Goal: Register for event/course

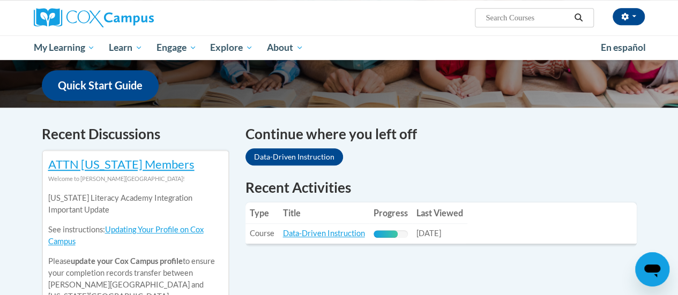
scroll to position [322, 0]
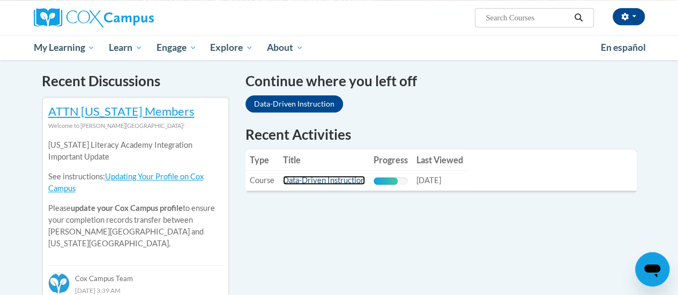
click at [340, 179] on link "Data-Driven Instruction" at bounding box center [324, 180] width 82 height 9
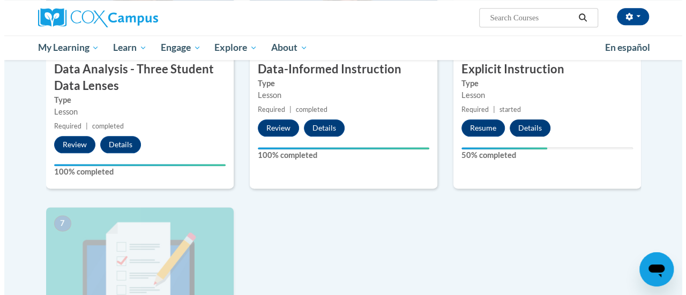
scroll to position [549, 0]
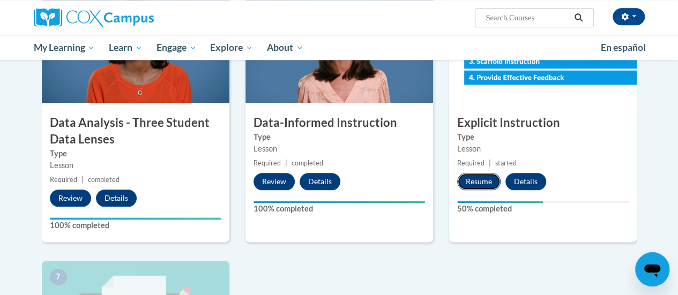
click at [475, 182] on button "Resume" at bounding box center [478, 181] width 43 height 17
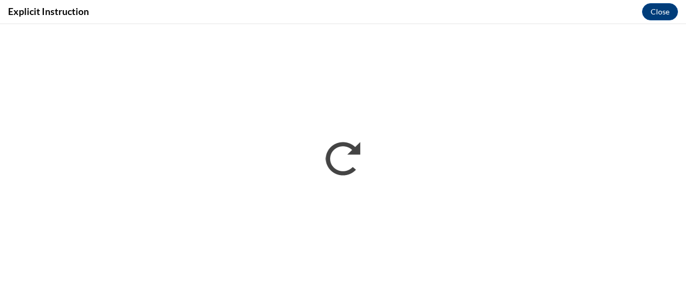
scroll to position [0, 0]
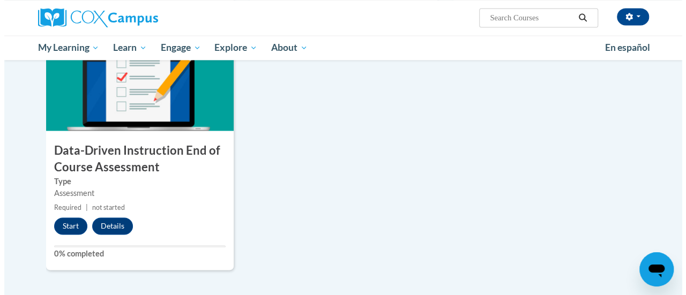
scroll to position [804, 0]
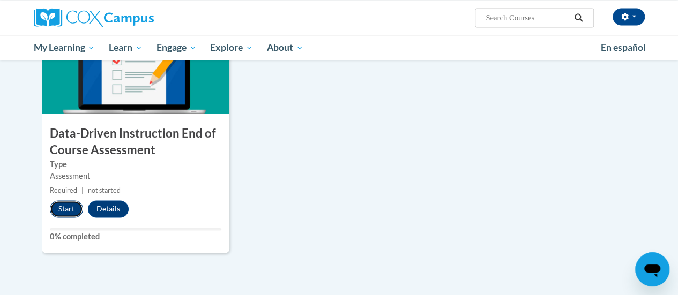
click at [62, 208] on button "Start" at bounding box center [66, 208] width 33 height 17
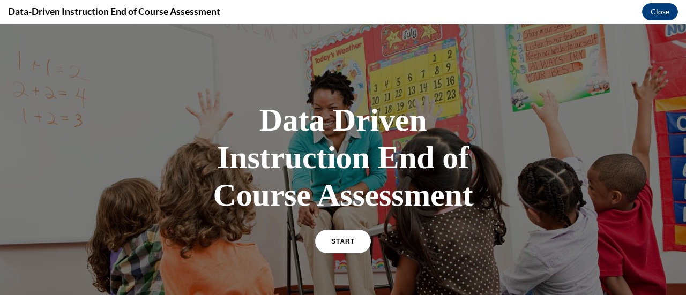
scroll to position [0, 0]
click at [350, 242] on link "START" at bounding box center [342, 241] width 58 height 25
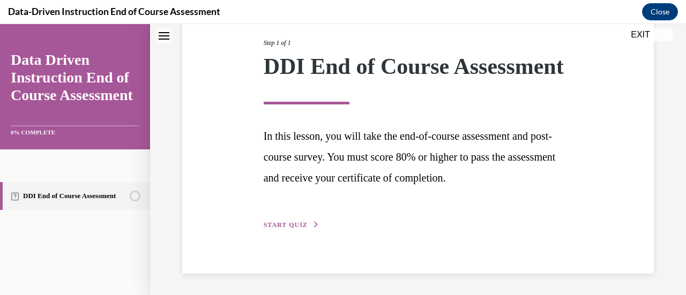
scroll to position [158, 0]
click at [297, 223] on span "START QUIZ" at bounding box center [286, 225] width 44 height 8
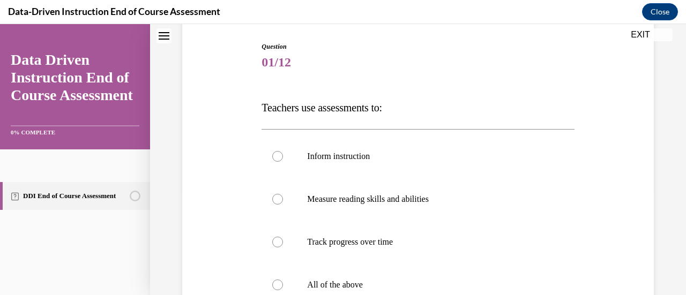
scroll to position [161, 0]
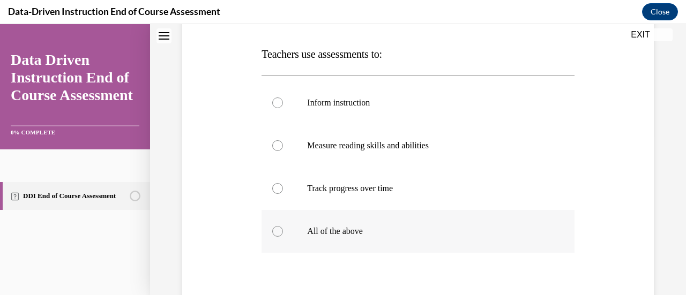
click at [279, 231] on div at bounding box center [277, 231] width 11 height 11
click at [279, 231] on input "All of the above" at bounding box center [277, 231] width 11 height 11
radio input "true"
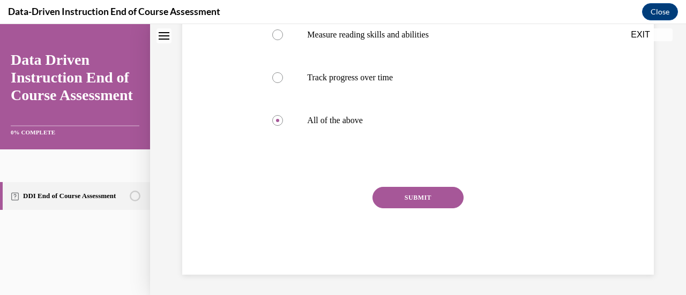
scroll to position [272, 0]
click at [416, 199] on button "SUBMIT" at bounding box center [417, 196] width 91 height 21
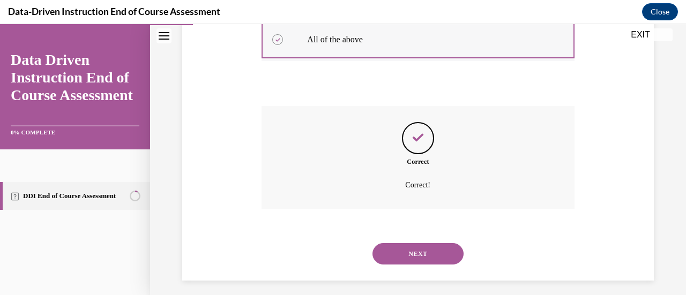
scroll to position [359, 0]
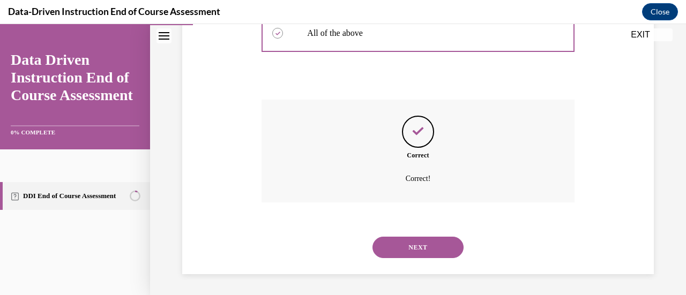
click at [423, 249] on button "NEXT" at bounding box center [417, 247] width 91 height 21
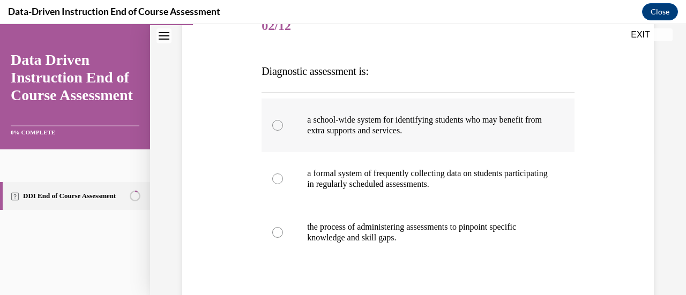
scroll to position [161, 0]
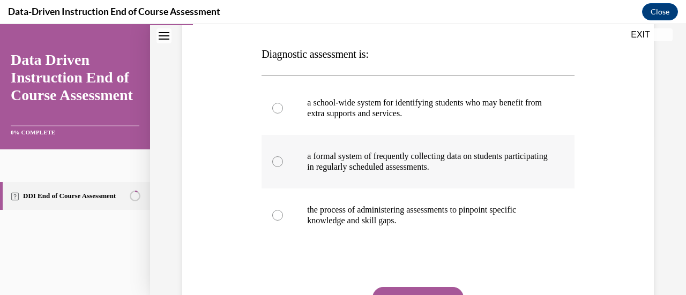
click at [275, 161] on div at bounding box center [277, 161] width 11 height 11
click at [275, 161] on input "a formal system of frequently collecting data on students participating in regu…" at bounding box center [277, 161] width 11 height 11
radio input "true"
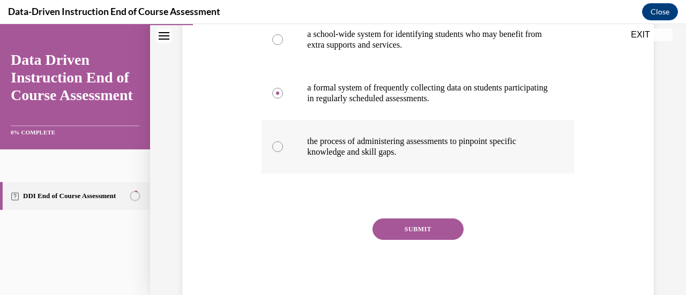
scroll to position [261, 0]
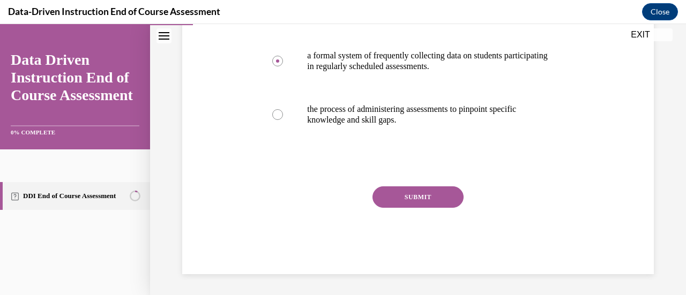
click at [400, 193] on button "SUBMIT" at bounding box center [417, 196] width 91 height 21
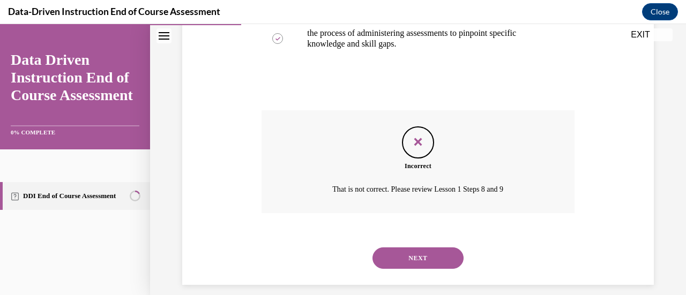
scroll to position [348, 0]
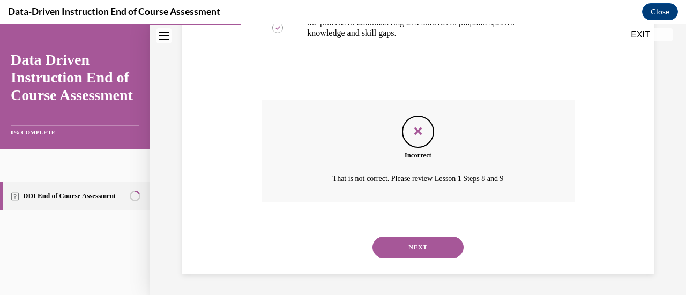
click at [428, 253] on button "NEXT" at bounding box center [417, 247] width 91 height 21
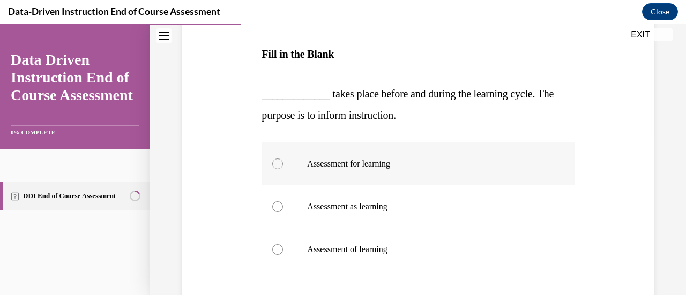
scroll to position [214, 0]
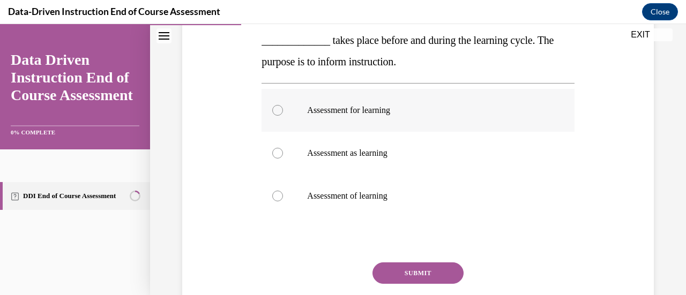
click at [272, 109] on div at bounding box center [277, 110] width 11 height 11
click at [272, 109] on input "Assessment for learning" at bounding box center [277, 110] width 11 height 11
radio input "true"
click at [409, 268] on button "SUBMIT" at bounding box center [417, 273] width 91 height 21
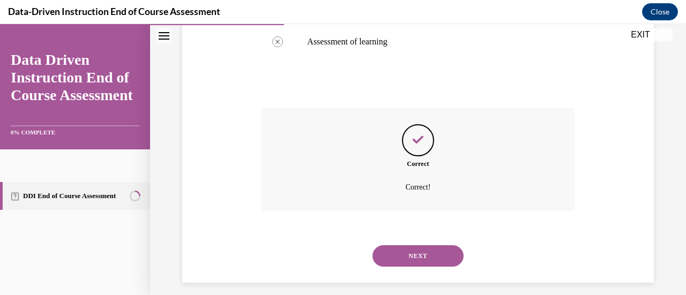
scroll to position [377, 0]
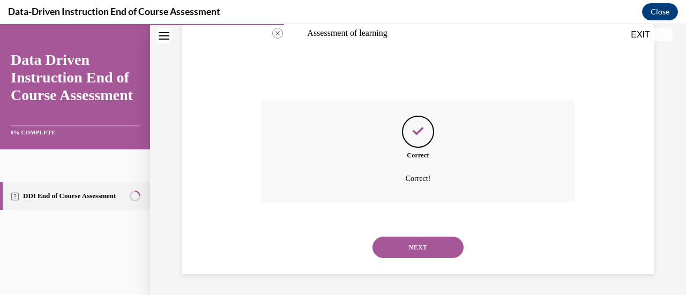
click at [432, 250] on button "NEXT" at bounding box center [417, 247] width 91 height 21
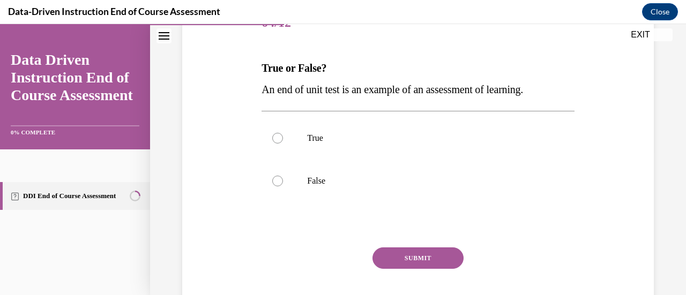
scroll to position [161, 0]
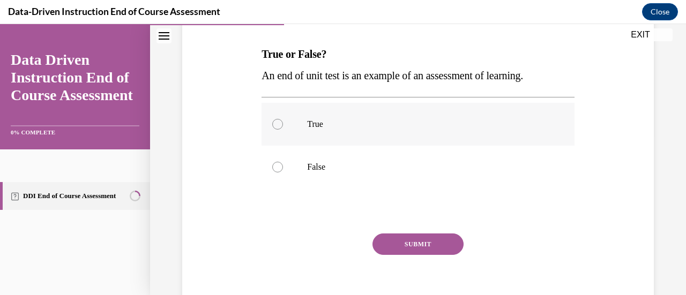
click at [270, 126] on label "True" at bounding box center [417, 124] width 312 height 43
click at [272, 126] on input "True" at bounding box center [277, 124] width 11 height 11
radio input "true"
click at [412, 245] on button "SUBMIT" at bounding box center [417, 244] width 91 height 21
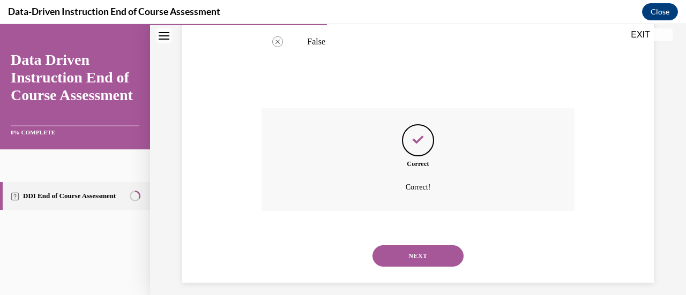
scroll to position [295, 0]
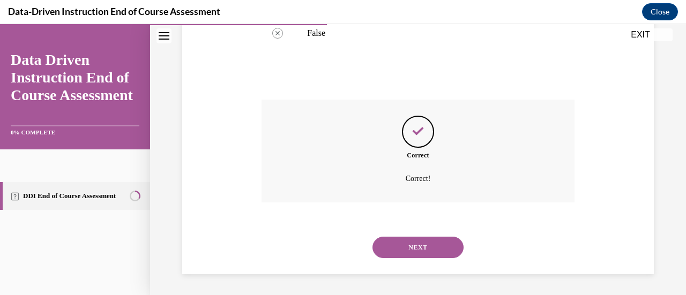
click at [422, 244] on button "NEXT" at bounding box center [417, 247] width 91 height 21
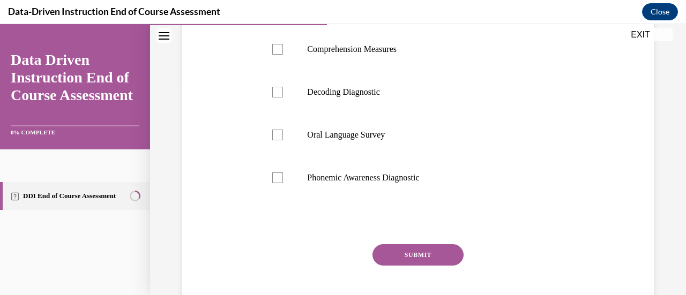
scroll to position [161, 0]
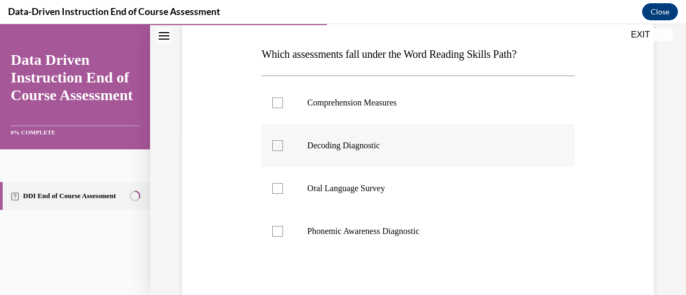
click at [277, 147] on div at bounding box center [277, 145] width 11 height 11
click at [277, 147] on input "Decoding Diagnostic" at bounding box center [277, 145] width 11 height 11
checkbox input "true"
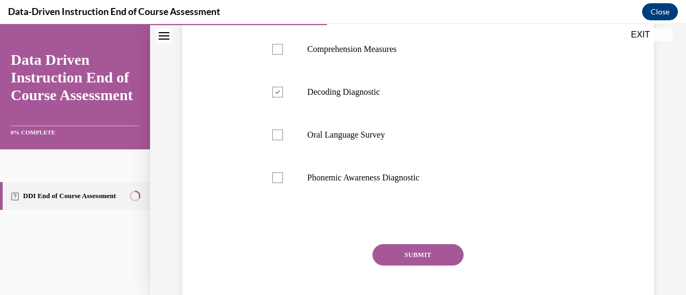
click at [417, 249] on button "SUBMIT" at bounding box center [417, 254] width 91 height 21
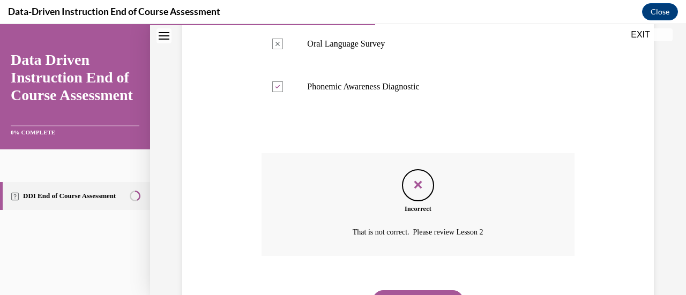
scroll to position [359, 0]
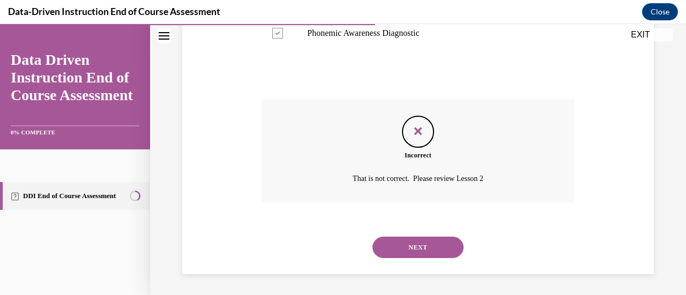
click at [424, 247] on button "NEXT" at bounding box center [417, 247] width 91 height 21
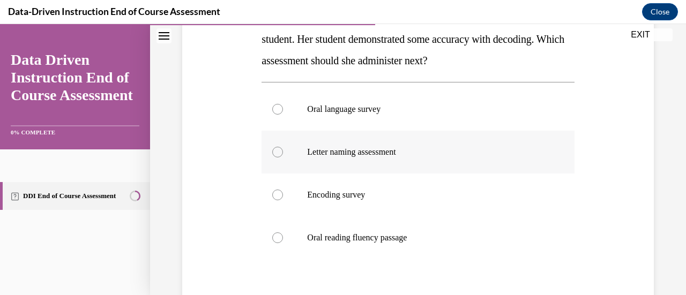
scroll to position [214, 0]
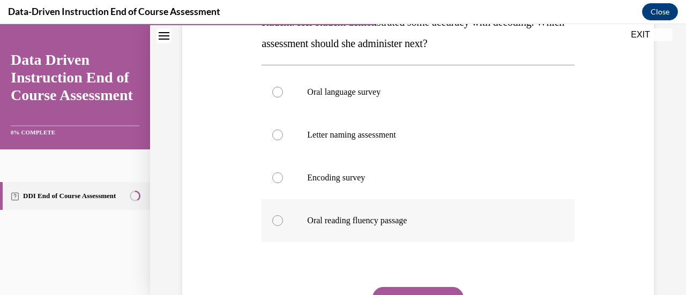
click at [275, 221] on div at bounding box center [277, 220] width 11 height 11
click at [275, 221] on input "Oral reading fluency passage" at bounding box center [277, 220] width 11 height 11
radio input "true"
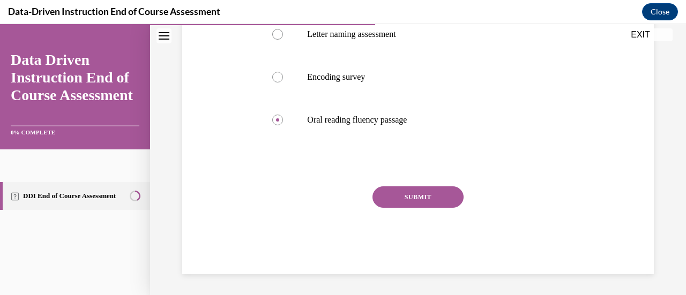
click at [415, 197] on button "SUBMIT" at bounding box center [417, 196] width 91 height 21
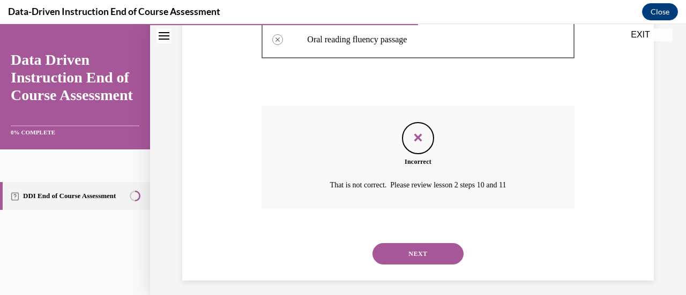
scroll to position [402, 0]
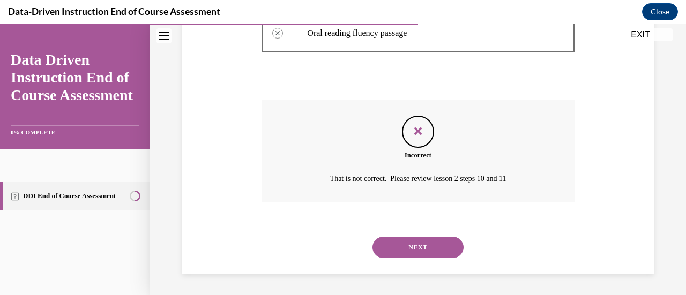
click at [430, 243] on button "NEXT" at bounding box center [417, 247] width 91 height 21
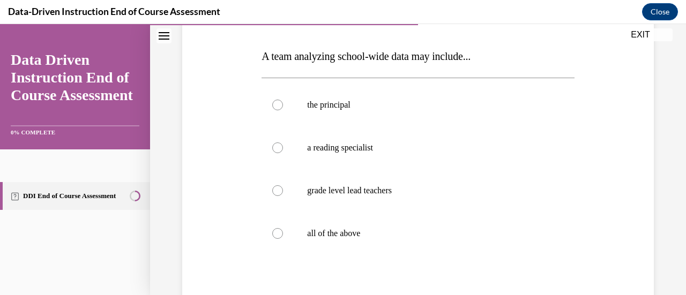
scroll to position [161, 0]
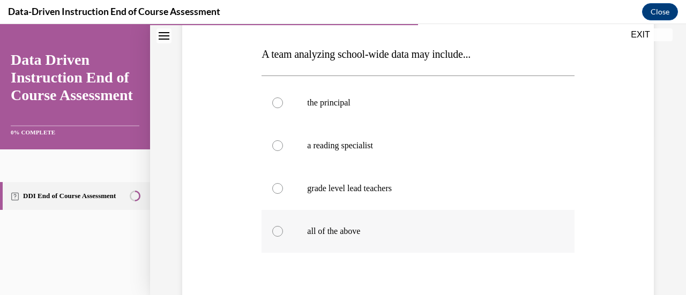
click at [274, 233] on div at bounding box center [277, 231] width 11 height 11
click at [274, 233] on input "all of the above" at bounding box center [277, 231] width 11 height 11
radio input "true"
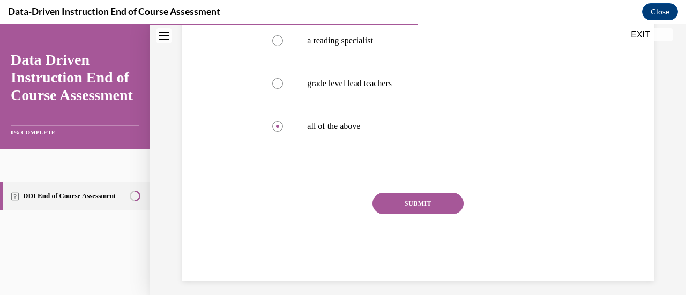
scroll to position [272, 0]
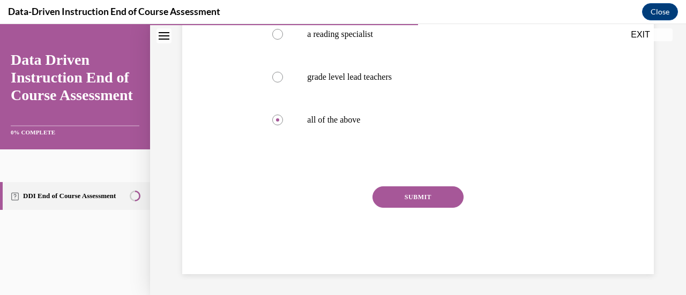
click at [422, 195] on button "SUBMIT" at bounding box center [417, 196] width 91 height 21
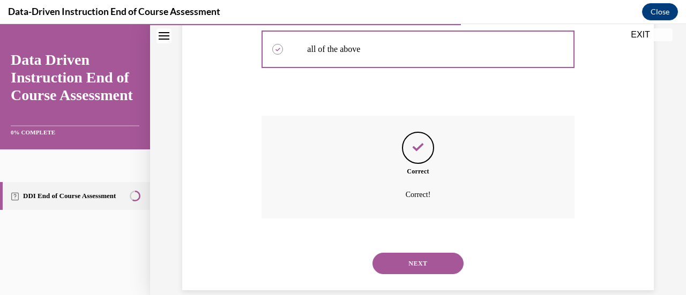
scroll to position [359, 0]
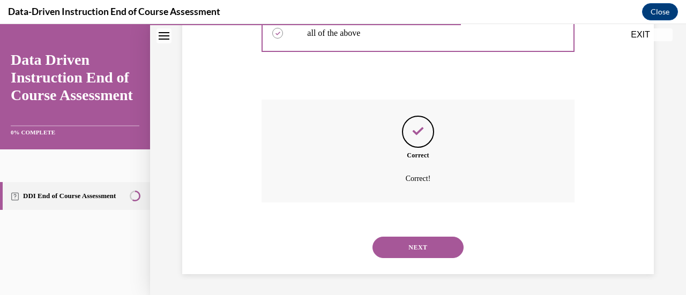
click at [425, 248] on button "NEXT" at bounding box center [417, 247] width 91 height 21
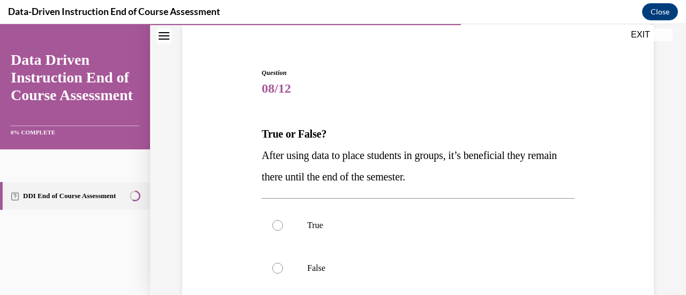
scroll to position [161, 0]
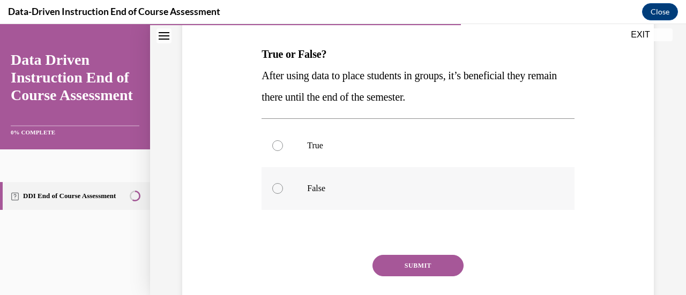
click at [353, 191] on p "False" at bounding box center [427, 188] width 240 height 11
click at [283, 191] on input "False" at bounding box center [277, 188] width 11 height 11
radio input "true"
click at [410, 260] on button "SUBMIT" at bounding box center [417, 265] width 91 height 21
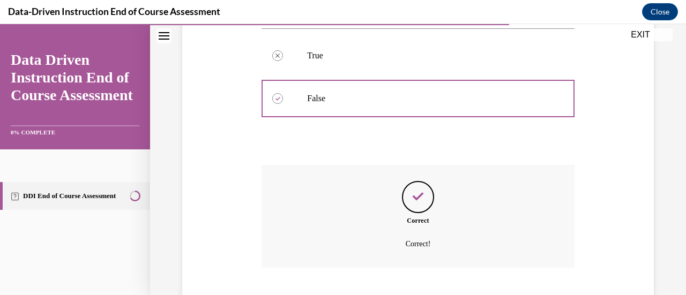
scroll to position [316, 0]
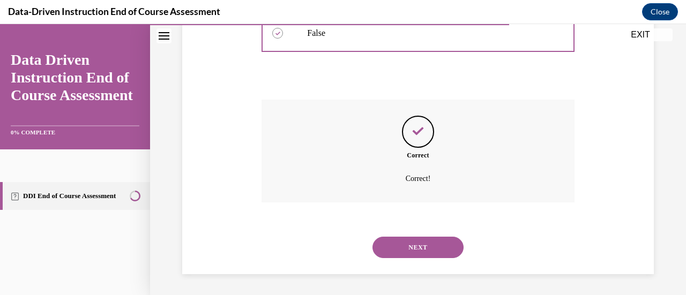
click at [422, 251] on button "NEXT" at bounding box center [417, 247] width 91 height 21
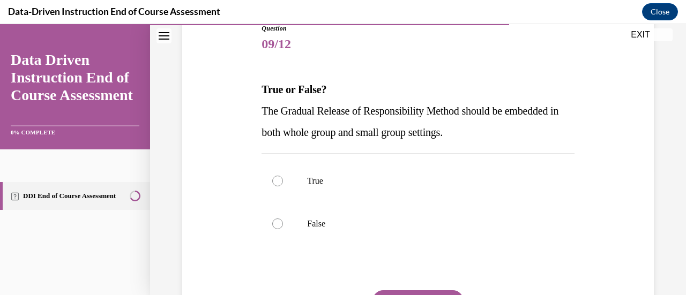
scroll to position [161, 0]
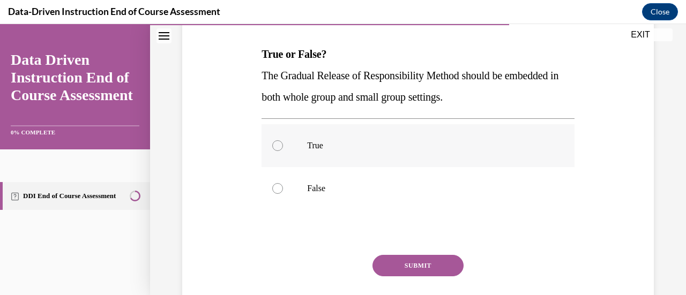
click at [308, 155] on label "True" at bounding box center [417, 145] width 312 height 43
click at [283, 151] on input "True" at bounding box center [277, 145] width 11 height 11
radio input "true"
click at [407, 261] on button "SUBMIT" at bounding box center [417, 265] width 91 height 21
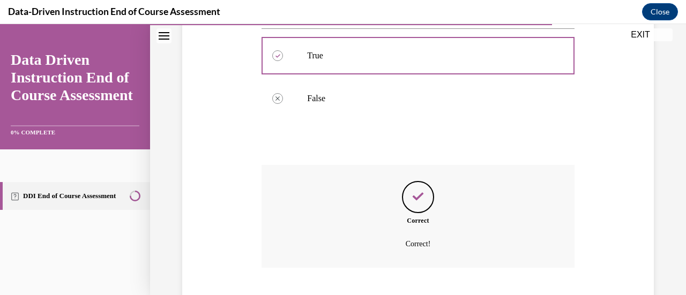
scroll to position [316, 0]
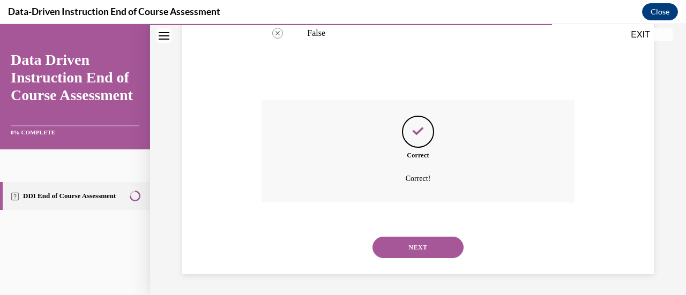
click at [420, 247] on button "NEXT" at bounding box center [417, 247] width 91 height 21
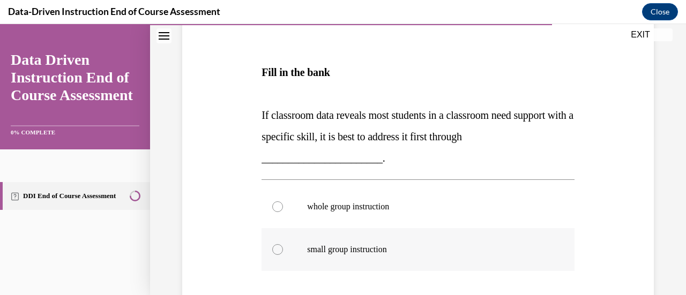
scroll to position [214, 0]
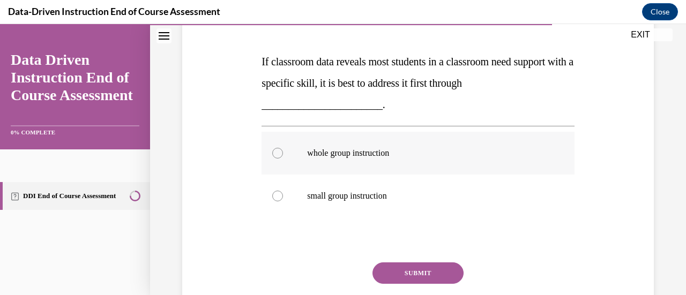
click at [379, 159] on label "whole group instruction" at bounding box center [417, 153] width 312 height 43
click at [283, 159] on input "whole group instruction" at bounding box center [277, 153] width 11 height 11
radio input "true"
click at [421, 271] on button "SUBMIT" at bounding box center [417, 273] width 91 height 21
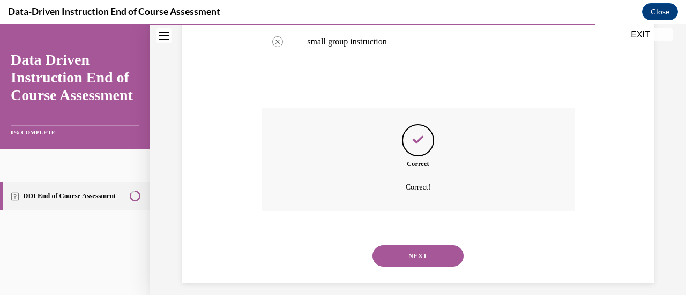
scroll to position [377, 0]
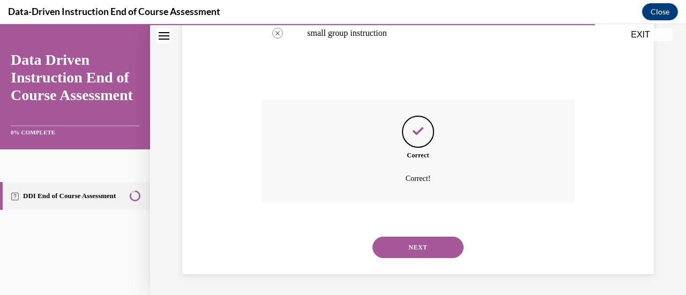
click at [420, 246] on button "NEXT" at bounding box center [417, 247] width 91 height 21
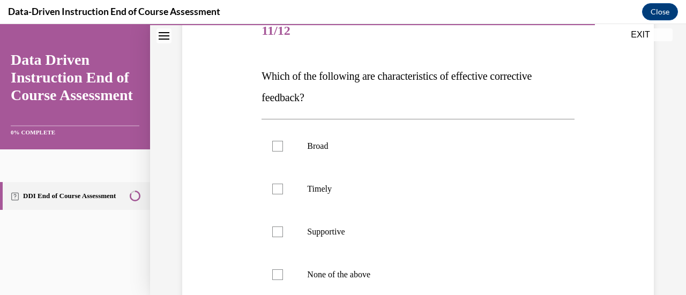
scroll to position [161, 0]
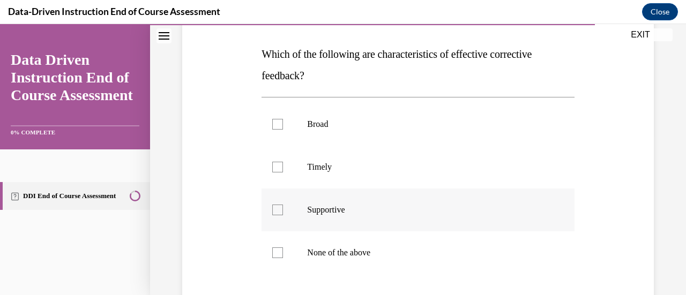
click at [277, 214] on div at bounding box center [277, 210] width 11 height 11
click at [277, 214] on input "Supportive" at bounding box center [277, 210] width 11 height 11
checkbox input "true"
click at [281, 166] on div at bounding box center [277, 167] width 11 height 11
click at [281, 166] on input "Timely" at bounding box center [277, 167] width 11 height 11
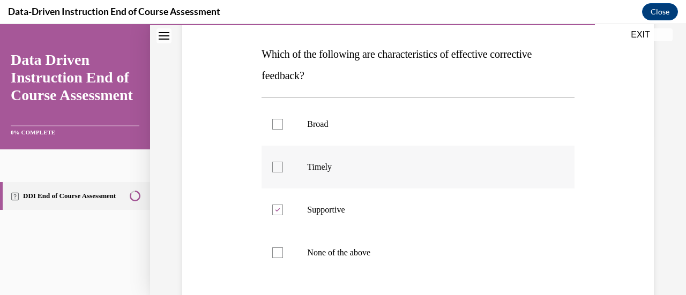
checkbox input "true"
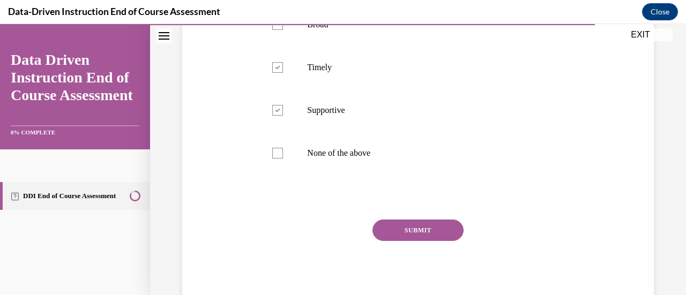
scroll to position [268, 0]
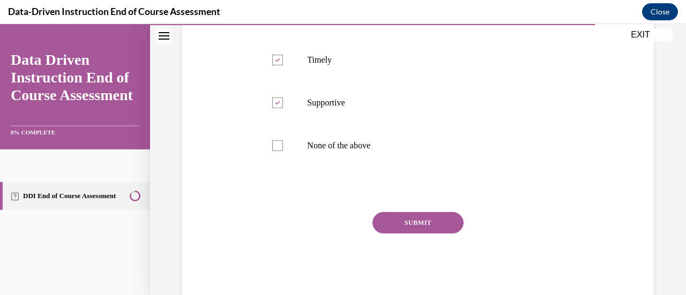
click at [432, 221] on button "SUBMIT" at bounding box center [417, 222] width 91 height 21
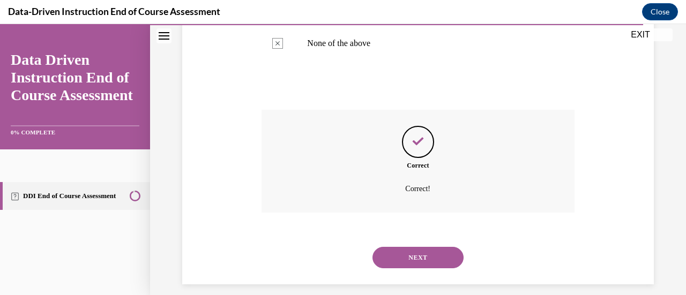
scroll to position [380, 0]
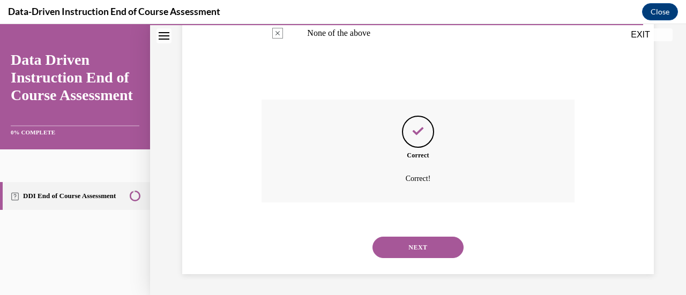
click at [434, 251] on button "NEXT" at bounding box center [417, 247] width 91 height 21
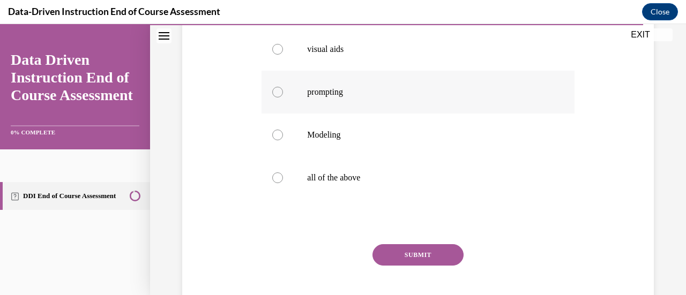
scroll to position [268, 0]
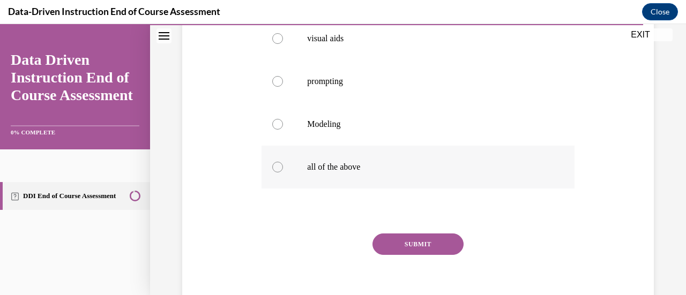
click at [274, 163] on div at bounding box center [277, 167] width 11 height 11
click at [274, 163] on input "all of the above" at bounding box center [277, 167] width 11 height 11
radio input "true"
click at [419, 244] on button "SUBMIT" at bounding box center [417, 244] width 91 height 21
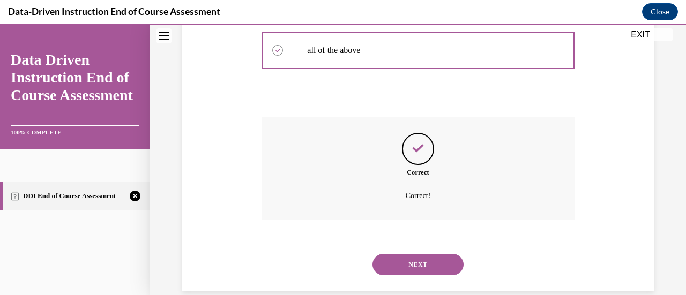
scroll to position [402, 0]
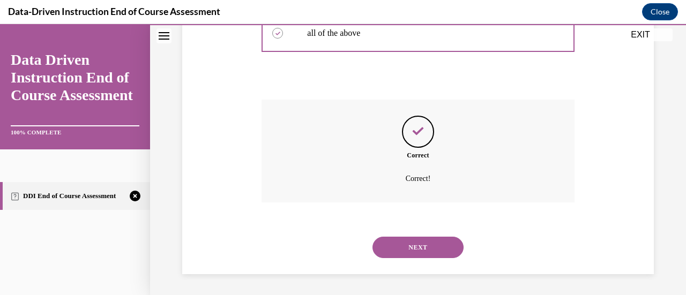
click at [423, 243] on button "NEXT" at bounding box center [417, 247] width 91 height 21
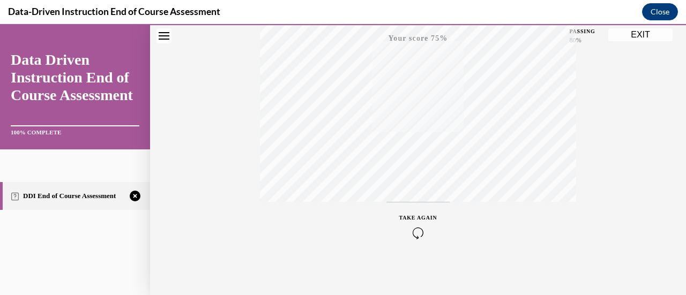
scroll to position [278, 0]
click at [419, 227] on icon "button" at bounding box center [418, 231] width 38 height 12
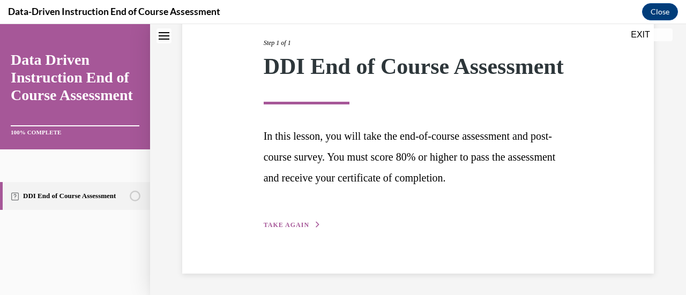
scroll to position [158, 0]
click at [297, 223] on span "TAKE AGAIN" at bounding box center [287, 225] width 46 height 8
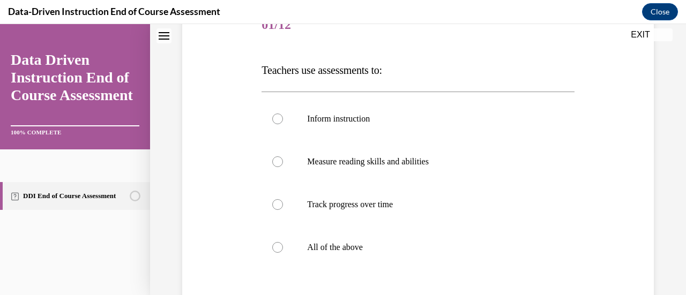
scroll to position [161, 0]
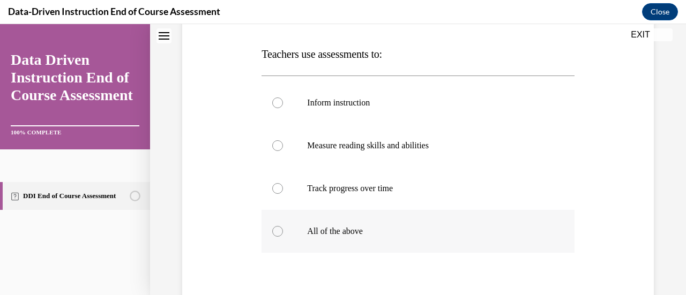
click at [274, 232] on div at bounding box center [277, 231] width 11 height 11
click at [274, 232] on input "All of the above" at bounding box center [277, 231] width 11 height 11
radio input "true"
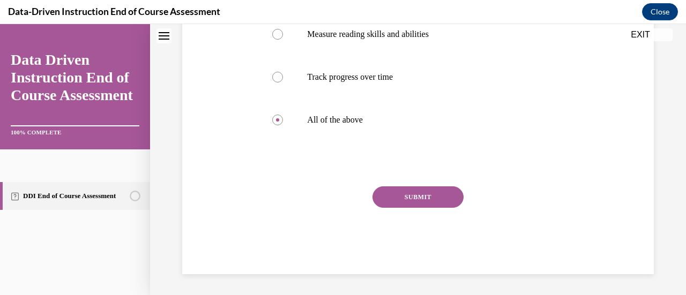
click at [400, 196] on button "SUBMIT" at bounding box center [417, 196] width 91 height 21
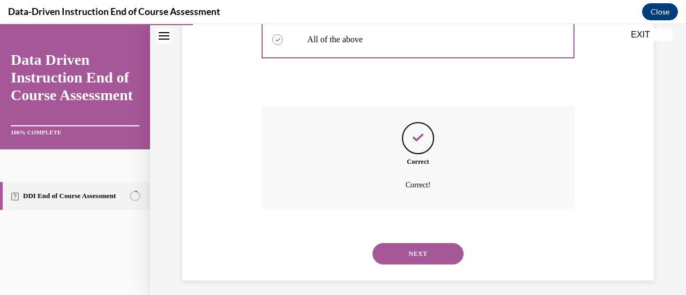
scroll to position [359, 0]
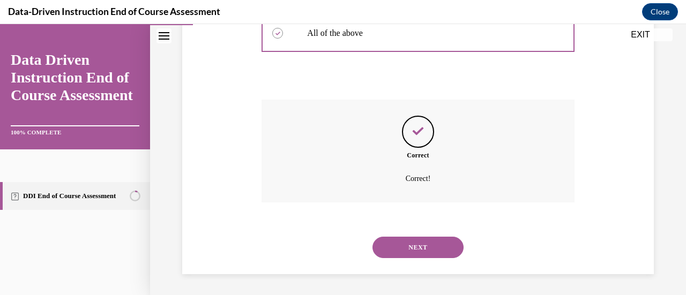
click at [423, 243] on button "NEXT" at bounding box center [417, 247] width 91 height 21
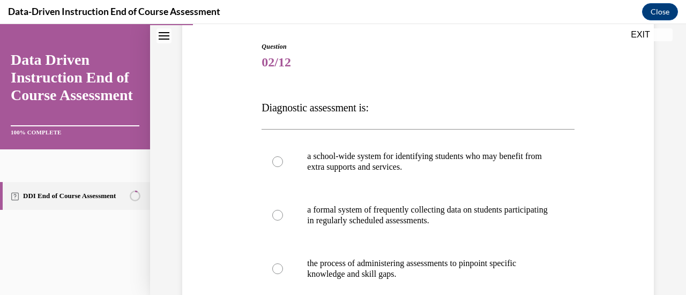
scroll to position [161, 0]
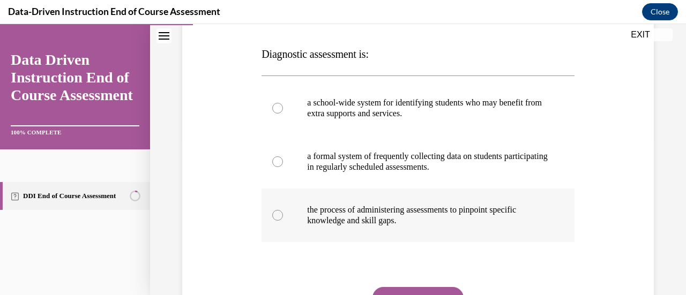
click at [277, 216] on div at bounding box center [277, 215] width 11 height 11
click at [277, 216] on input "the process of administering assessments to pinpoint specific knowledge and ski…" at bounding box center [277, 215] width 11 height 11
radio input "true"
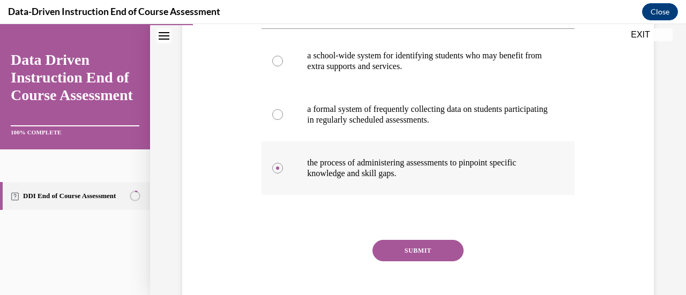
scroll to position [154, 0]
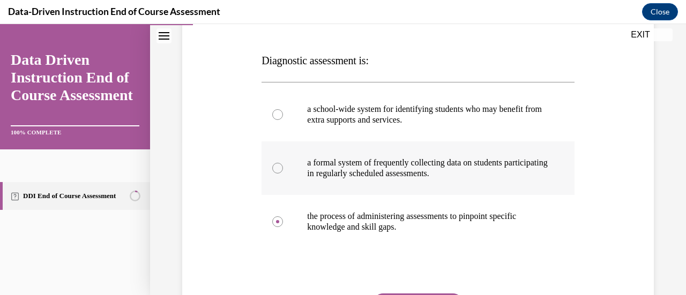
click at [279, 171] on div at bounding box center [277, 168] width 11 height 11
click at [279, 171] on input "a formal system of frequently collecting data on students participating in regu…" at bounding box center [277, 168] width 11 height 11
radio input "true"
click at [281, 221] on div at bounding box center [277, 221] width 11 height 11
click at [281, 221] on input "the process of administering assessments to pinpoint specific knowledge and ski…" at bounding box center [277, 221] width 11 height 11
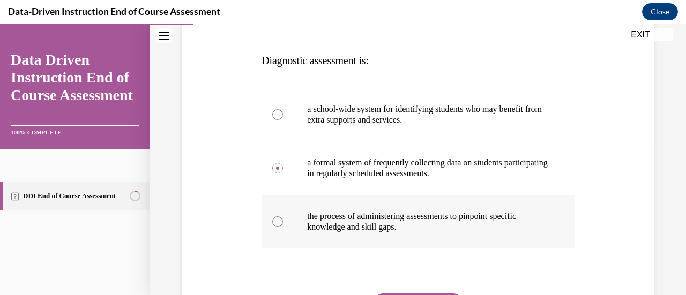
radio input "true"
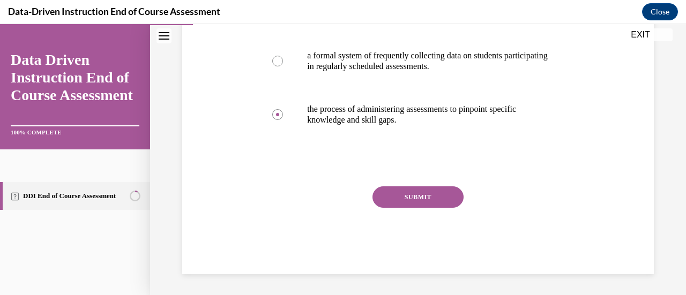
click at [394, 196] on button "SUBMIT" at bounding box center [417, 196] width 91 height 21
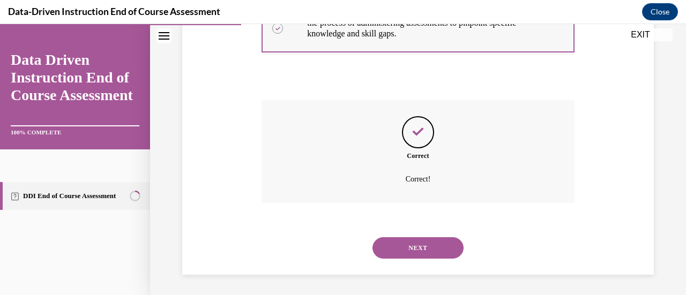
scroll to position [348, 0]
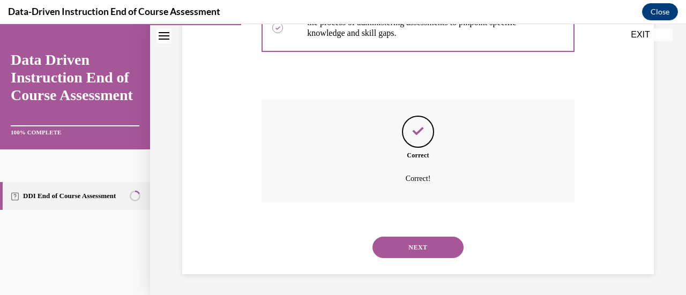
click at [421, 250] on button "NEXT" at bounding box center [417, 247] width 91 height 21
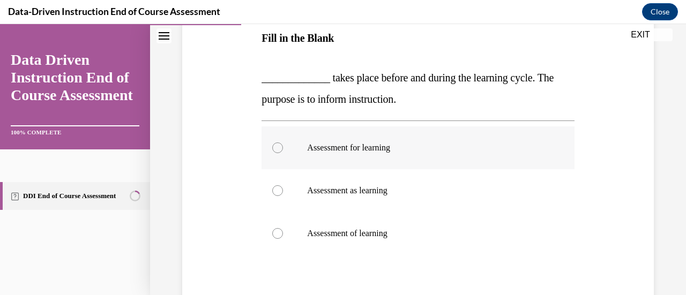
scroll to position [161, 0]
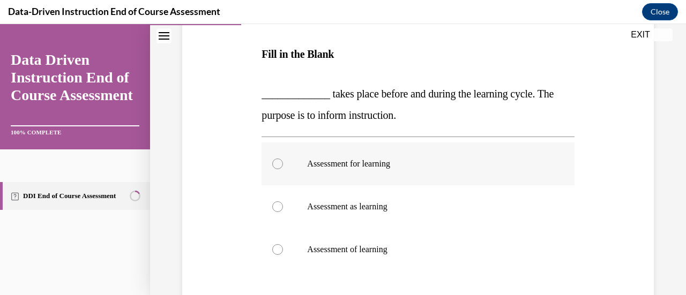
click at [277, 163] on div at bounding box center [277, 164] width 11 height 11
click at [277, 163] on input "Assessment for learning" at bounding box center [277, 164] width 11 height 11
radio input "true"
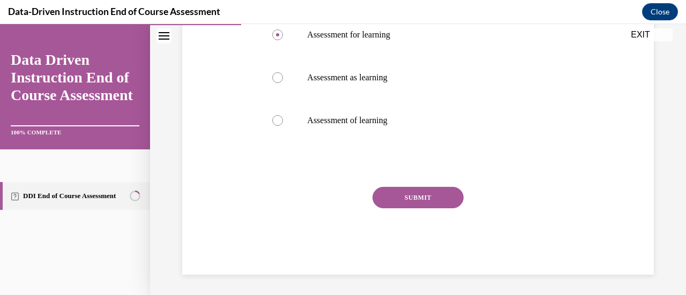
scroll to position [290, 0]
click at [413, 199] on button "SUBMIT" at bounding box center [417, 196] width 91 height 21
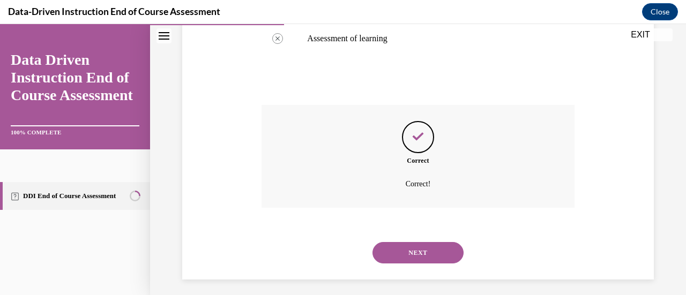
scroll to position [377, 0]
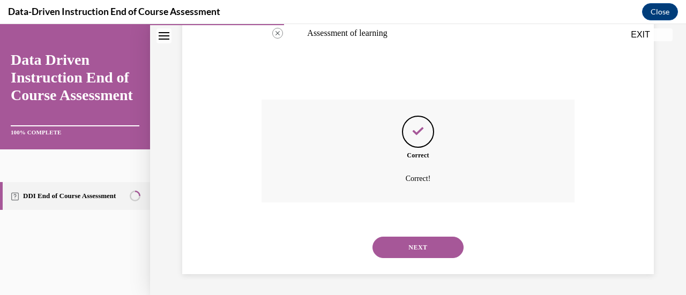
click at [433, 244] on button "NEXT" at bounding box center [417, 247] width 91 height 21
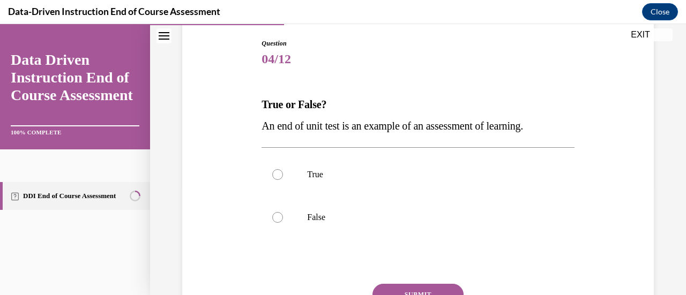
scroll to position [161, 0]
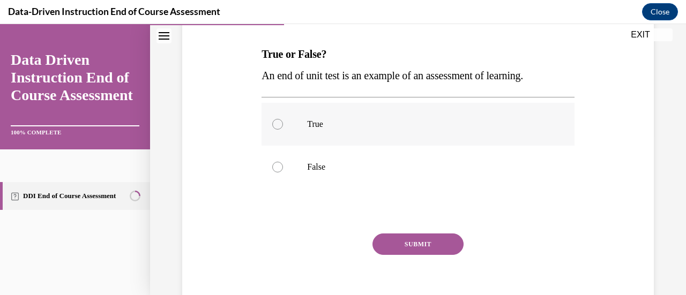
click at [277, 123] on div at bounding box center [277, 124] width 11 height 11
click at [277, 123] on input "True" at bounding box center [277, 124] width 11 height 11
radio input "true"
click at [435, 242] on button "SUBMIT" at bounding box center [417, 244] width 91 height 21
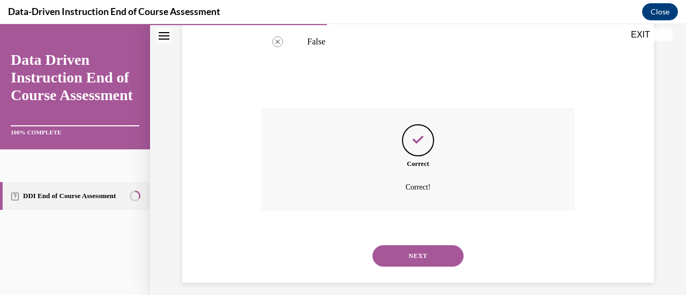
scroll to position [295, 0]
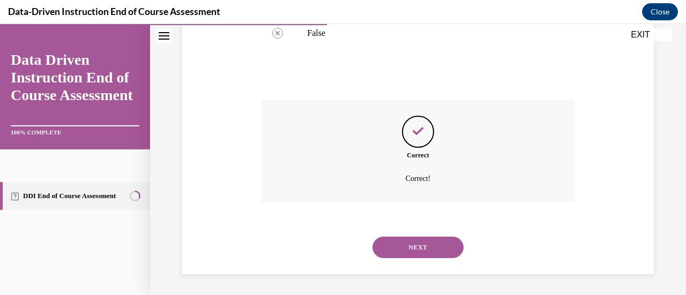
click at [428, 250] on button "NEXT" at bounding box center [417, 247] width 91 height 21
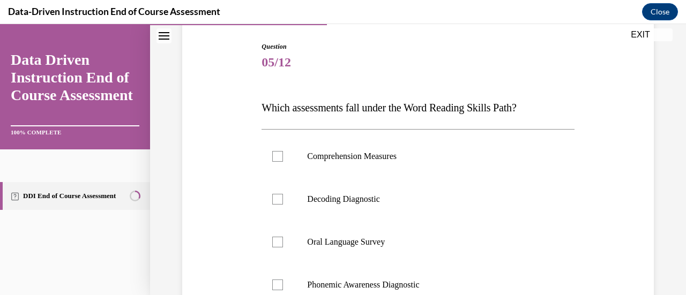
scroll to position [161, 0]
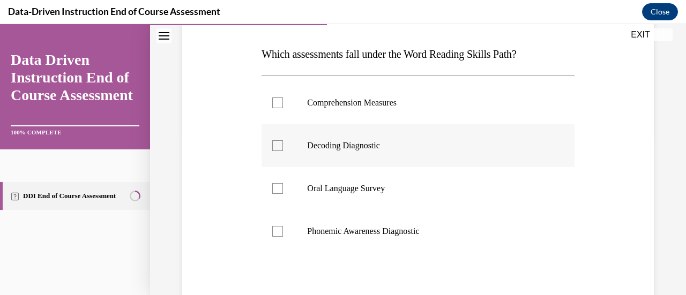
click at [274, 146] on div at bounding box center [277, 145] width 11 height 11
click at [274, 146] on input "Decoding Diagnostic" at bounding box center [277, 145] width 11 height 11
checkbox input "true"
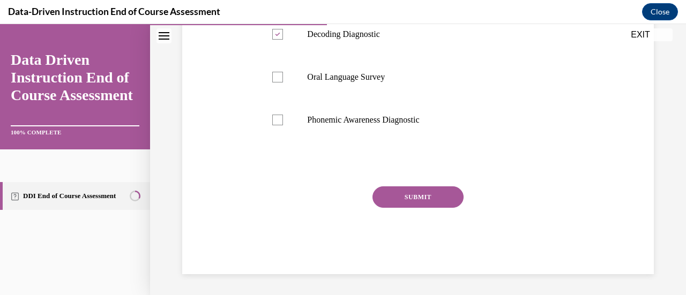
click at [409, 196] on button "SUBMIT" at bounding box center [417, 196] width 91 height 21
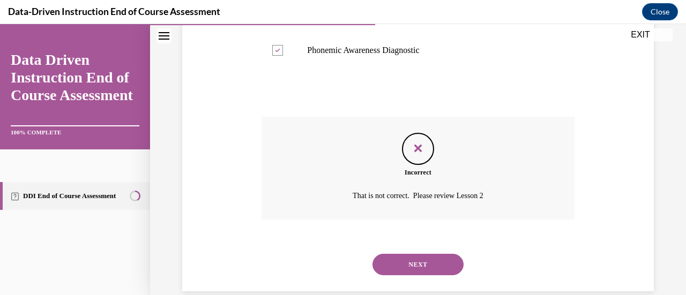
scroll to position [359, 0]
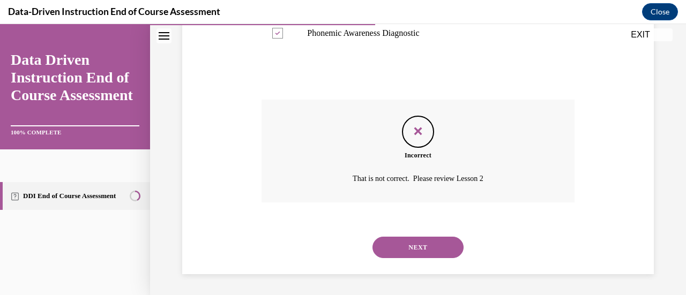
click at [429, 247] on button "NEXT" at bounding box center [417, 247] width 91 height 21
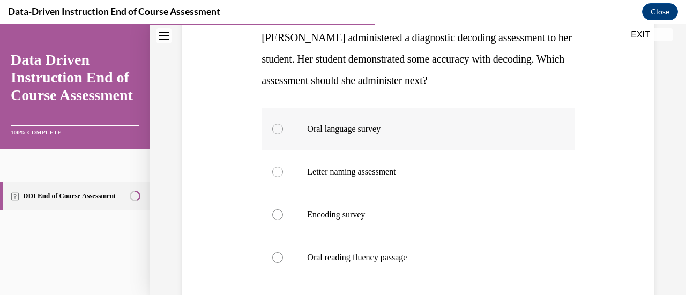
scroll to position [161, 0]
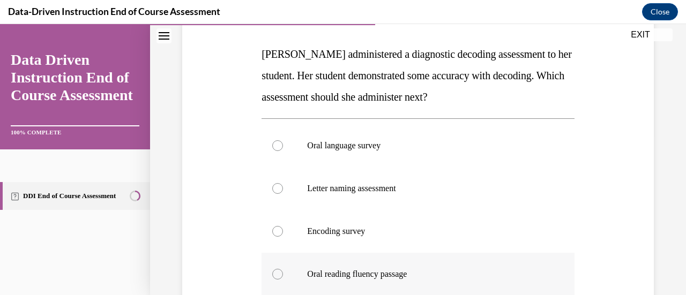
click at [275, 273] on div at bounding box center [277, 274] width 11 height 11
click at [275, 273] on input "Oral reading fluency passage" at bounding box center [277, 274] width 11 height 11
radio input "true"
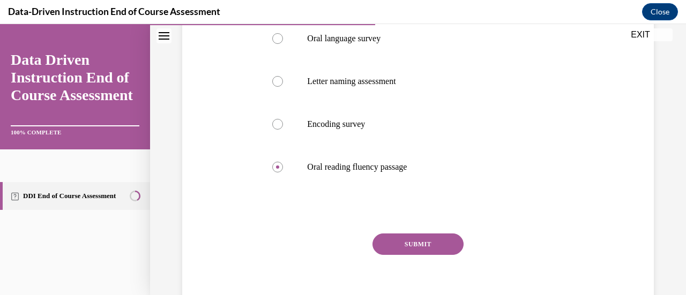
click at [425, 250] on button "SUBMIT" at bounding box center [417, 244] width 91 height 21
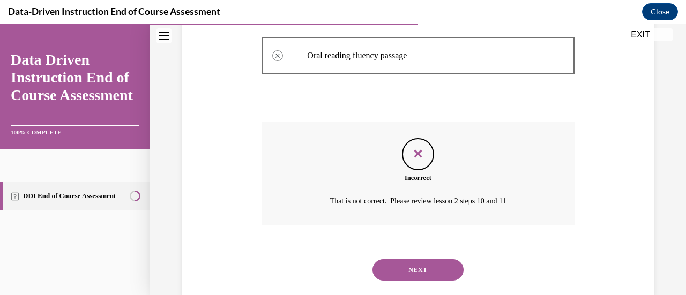
scroll to position [402, 0]
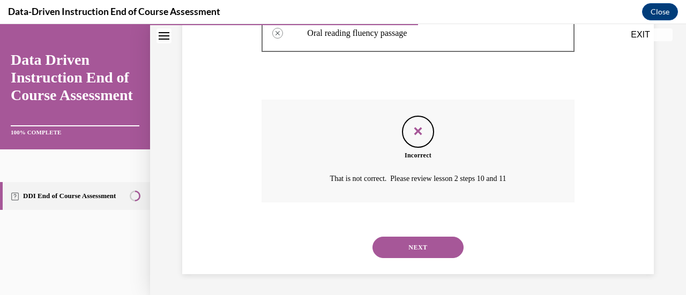
click at [419, 248] on button "NEXT" at bounding box center [417, 247] width 91 height 21
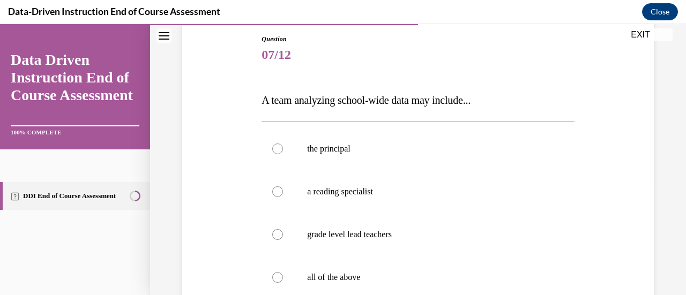
scroll to position [161, 0]
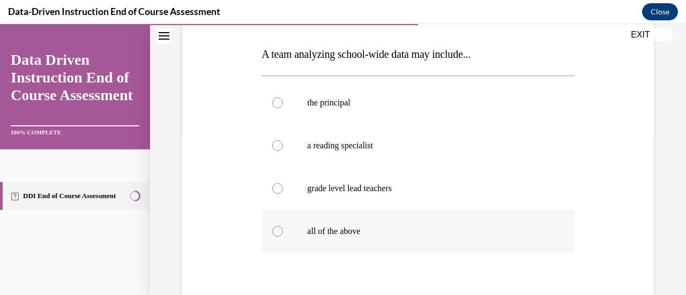
click at [278, 229] on div at bounding box center [277, 231] width 11 height 11
click at [278, 229] on input "all of the above" at bounding box center [277, 231] width 11 height 11
radio input "true"
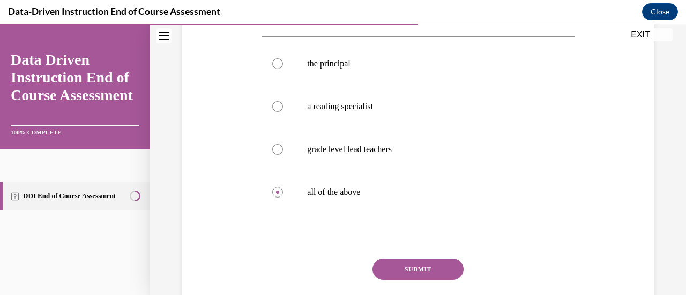
scroll to position [272, 0]
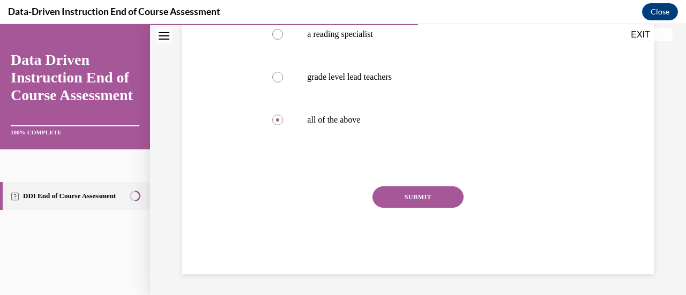
click at [428, 201] on button "SUBMIT" at bounding box center [417, 196] width 91 height 21
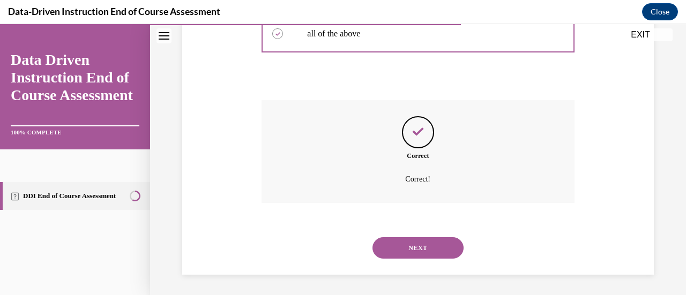
scroll to position [359, 0]
click at [420, 247] on button "NEXT" at bounding box center [417, 247] width 91 height 21
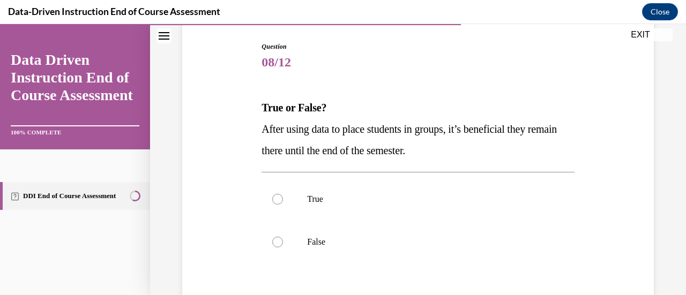
scroll to position [161, 0]
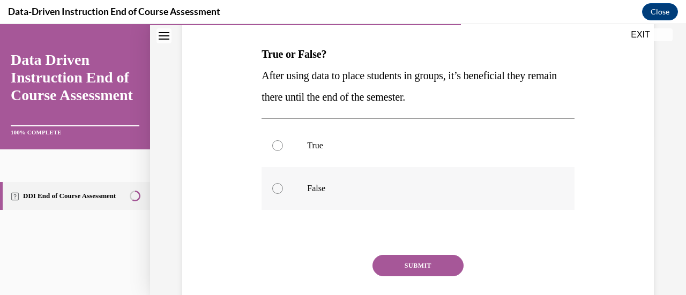
click at [277, 189] on div at bounding box center [277, 188] width 11 height 11
click at [277, 189] on input "False" at bounding box center [277, 188] width 11 height 11
radio input "true"
click at [424, 269] on button "SUBMIT" at bounding box center [417, 265] width 91 height 21
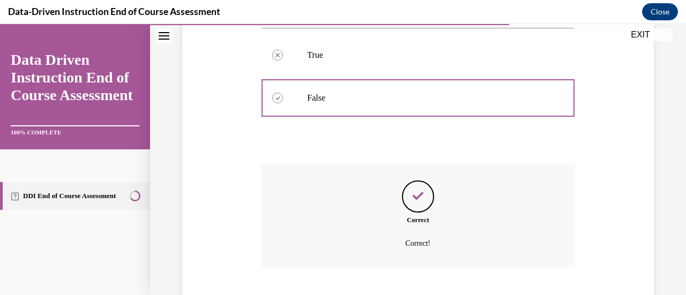
scroll to position [316, 0]
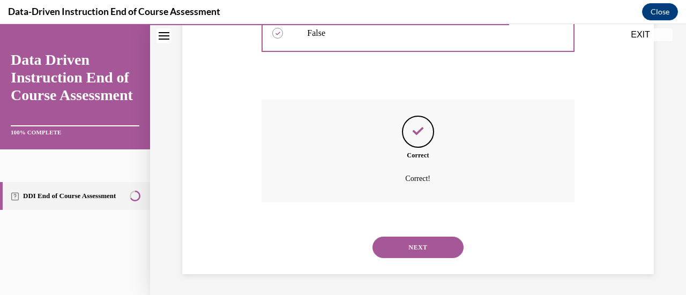
click at [427, 251] on button "NEXT" at bounding box center [417, 247] width 91 height 21
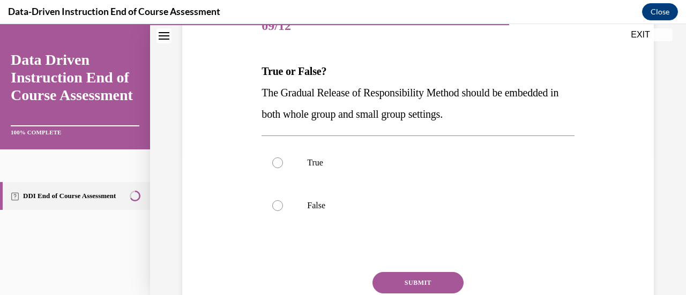
scroll to position [161, 0]
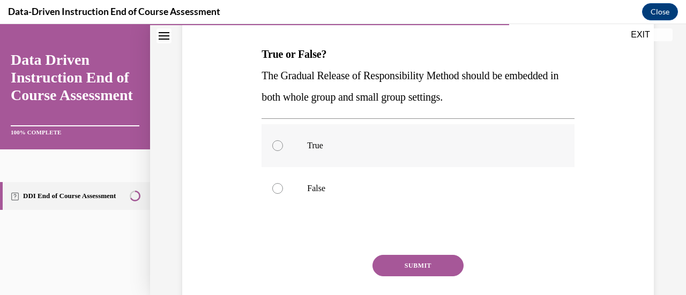
click at [281, 145] on div at bounding box center [277, 145] width 11 height 11
click at [281, 145] on input "True" at bounding box center [277, 145] width 11 height 11
radio input "true"
click at [439, 262] on button "SUBMIT" at bounding box center [417, 265] width 91 height 21
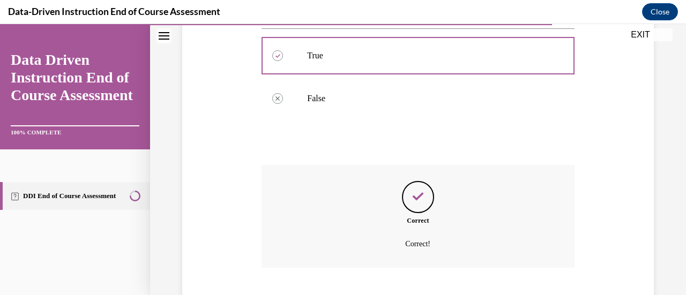
scroll to position [316, 0]
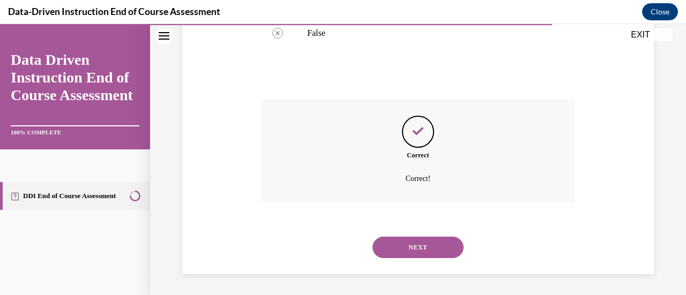
click at [441, 249] on button "NEXT" at bounding box center [417, 247] width 91 height 21
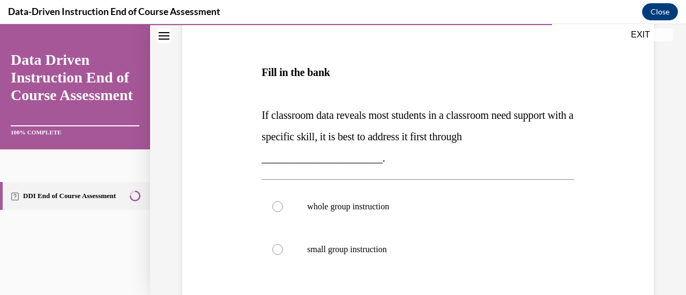
scroll to position [214, 0]
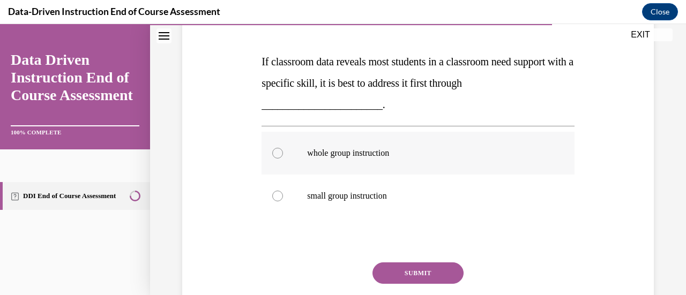
click at [274, 144] on label "whole group instruction" at bounding box center [417, 153] width 312 height 43
click at [274, 148] on input "whole group instruction" at bounding box center [277, 153] width 11 height 11
radio input "true"
click at [417, 271] on button "SUBMIT" at bounding box center [417, 273] width 91 height 21
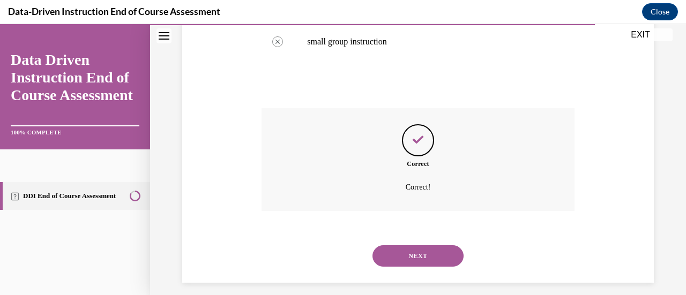
scroll to position [377, 0]
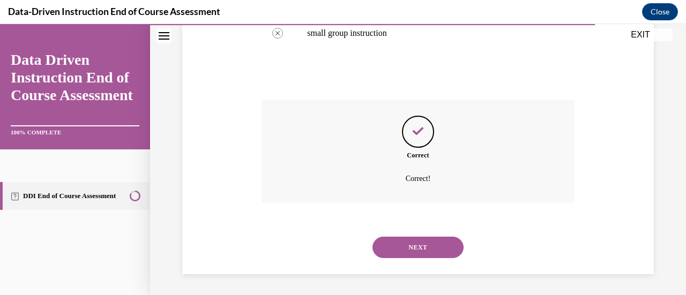
click at [413, 247] on button "NEXT" at bounding box center [417, 247] width 91 height 21
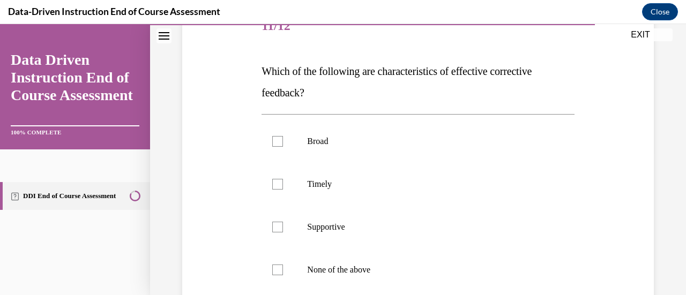
scroll to position [161, 0]
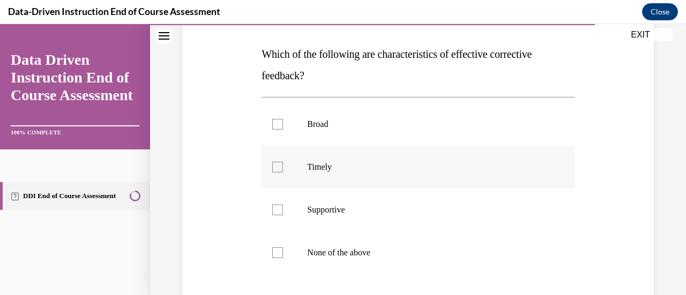
click at [274, 166] on div at bounding box center [277, 167] width 11 height 11
click at [274, 166] on input "Timely" at bounding box center [277, 167] width 11 height 11
checkbox input "true"
click at [275, 210] on div at bounding box center [277, 210] width 11 height 11
click at [275, 210] on input "Supportive" at bounding box center [277, 210] width 11 height 11
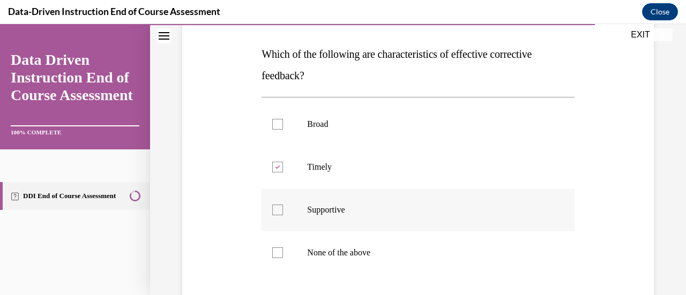
checkbox input "true"
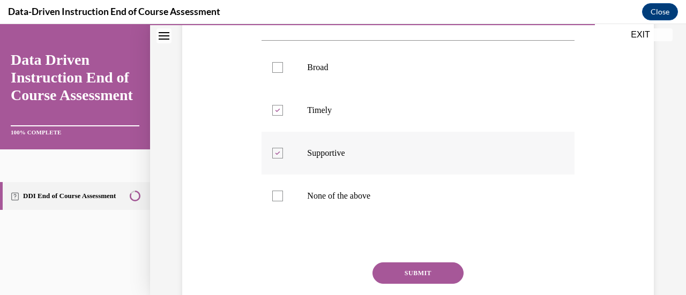
scroll to position [268, 0]
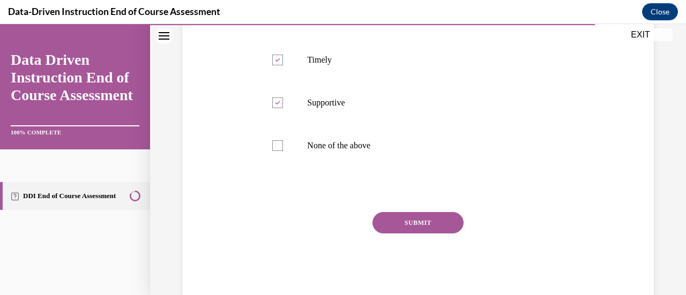
click at [410, 228] on button "SUBMIT" at bounding box center [417, 222] width 91 height 21
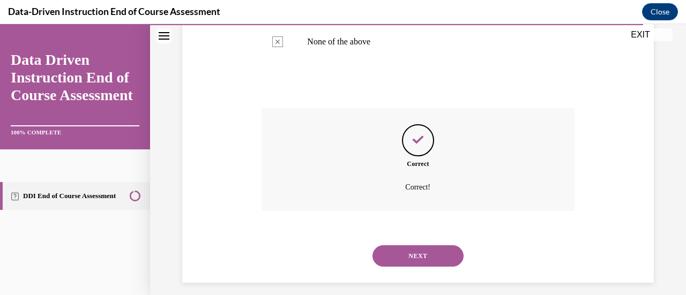
scroll to position [380, 0]
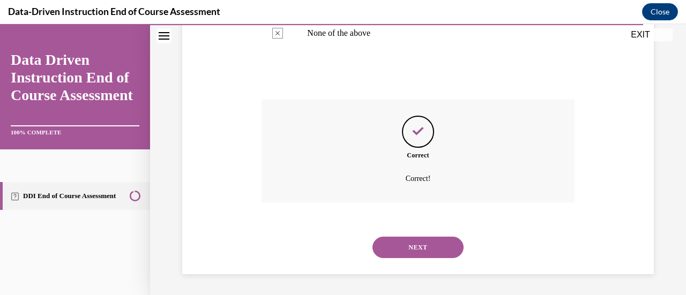
click at [412, 248] on button "NEXT" at bounding box center [417, 247] width 91 height 21
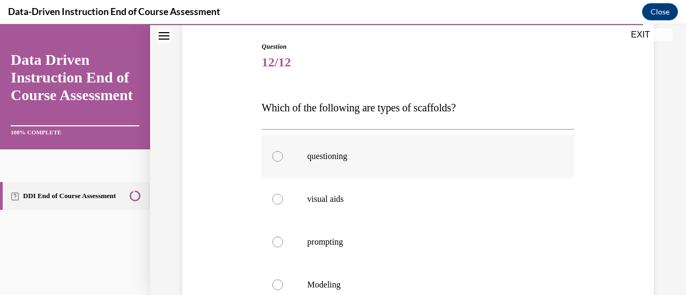
scroll to position [161, 0]
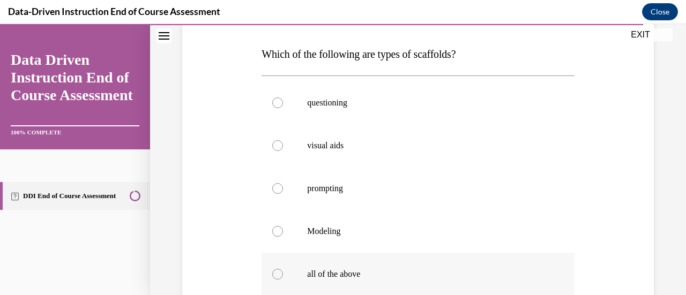
click at [273, 273] on div at bounding box center [277, 274] width 11 height 11
click at [273, 273] on input "all of the above" at bounding box center [277, 274] width 11 height 11
radio input "true"
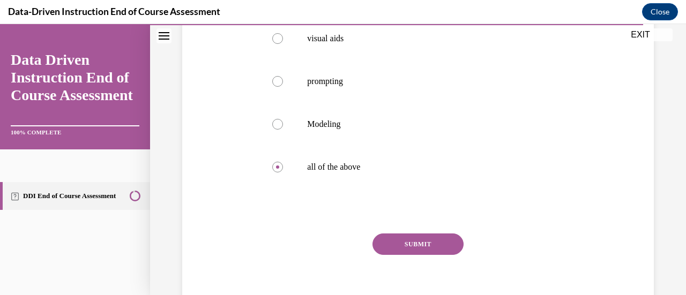
click at [404, 242] on button "SUBMIT" at bounding box center [417, 244] width 91 height 21
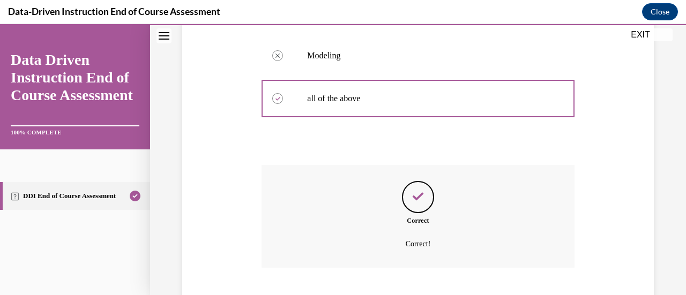
scroll to position [402, 0]
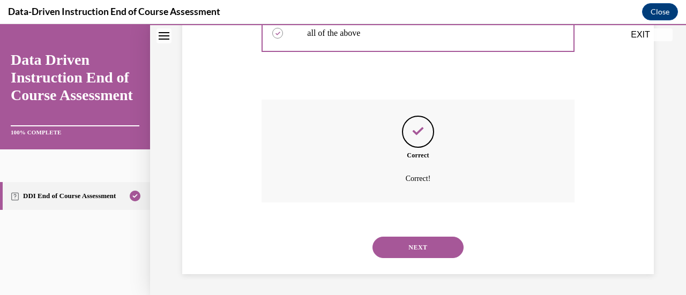
click at [417, 245] on button "NEXT" at bounding box center [417, 247] width 91 height 21
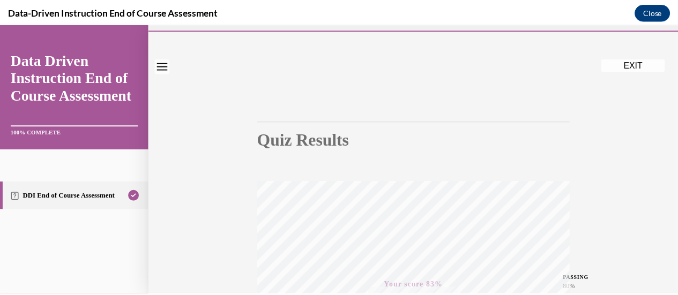
scroll to position [0, 0]
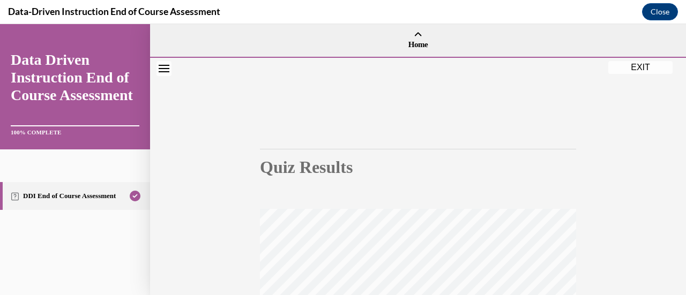
click at [642, 63] on button "EXIT" at bounding box center [640, 67] width 64 height 13
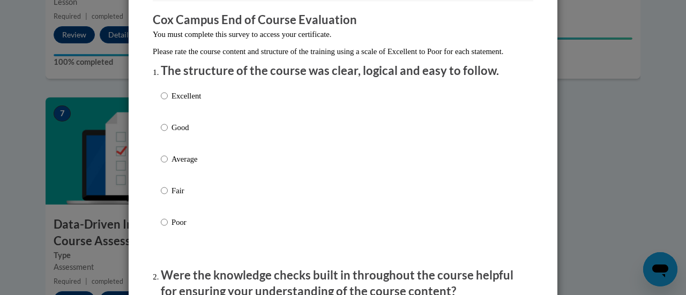
scroll to position [107, 0]
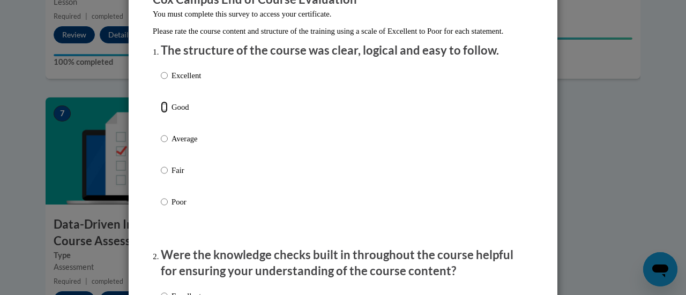
click at [161, 113] on input "Good" at bounding box center [164, 107] width 7 height 12
radio input "true"
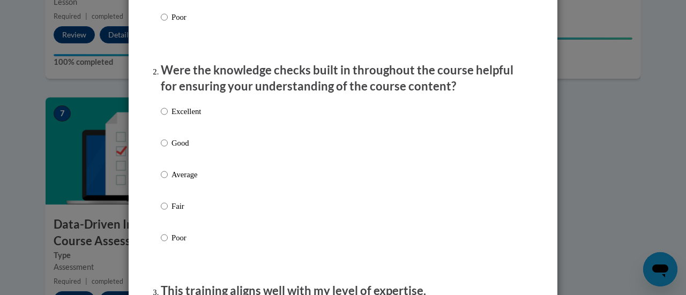
scroll to position [322, 0]
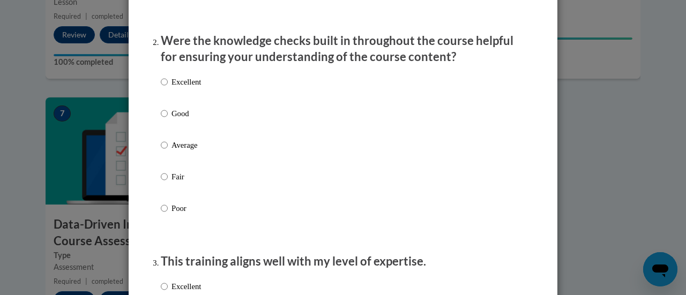
click at [166, 126] on label "Good" at bounding box center [181, 122] width 40 height 29
click at [166, 119] on input "Good" at bounding box center [164, 114] width 7 height 12
radio input "true"
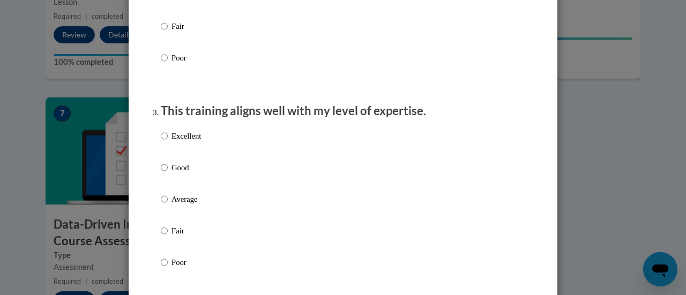
scroll to position [536, 0]
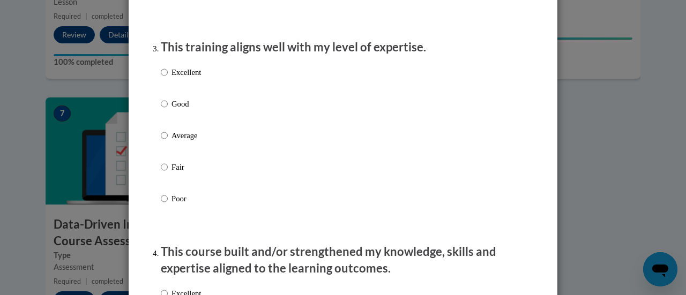
click at [178, 110] on p "Good" at bounding box center [185, 104] width 29 height 12
click at [168, 110] on input "Good" at bounding box center [164, 104] width 7 height 12
radio input "true"
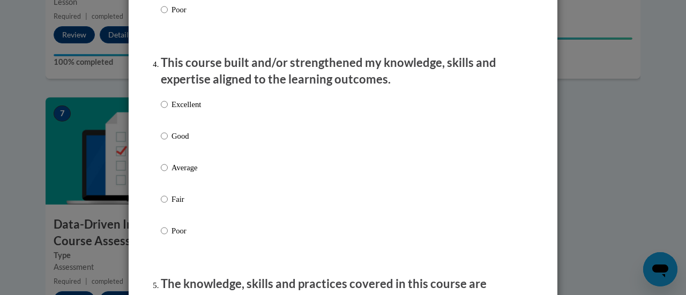
scroll to position [750, 0]
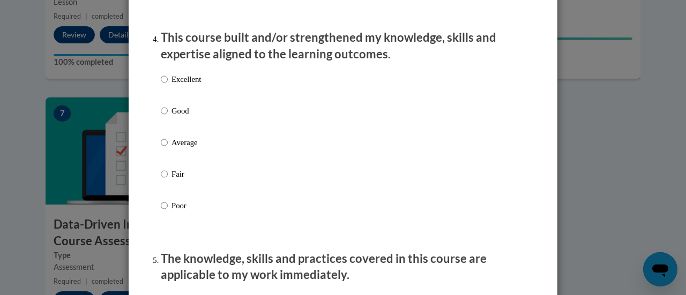
click at [181, 117] on p "Good" at bounding box center [185, 111] width 29 height 12
click at [168, 117] on input "Good" at bounding box center [164, 111] width 7 height 12
radio input "true"
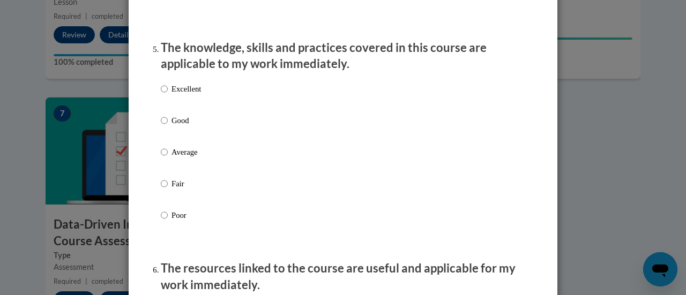
scroll to position [1018, 0]
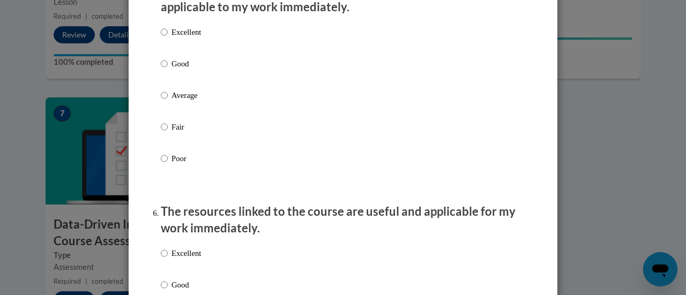
click at [180, 70] on p "Good" at bounding box center [185, 64] width 29 height 12
click at [168, 70] on input "Good" at bounding box center [164, 64] width 7 height 12
radio input "true"
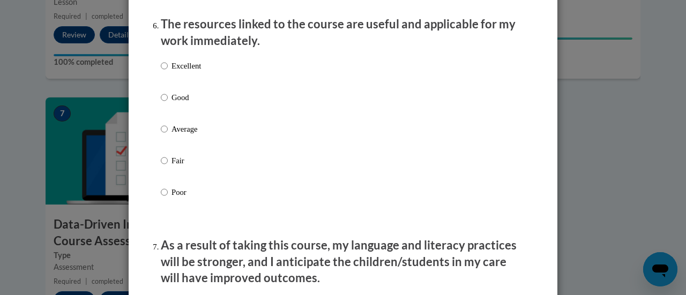
scroll to position [1232, 0]
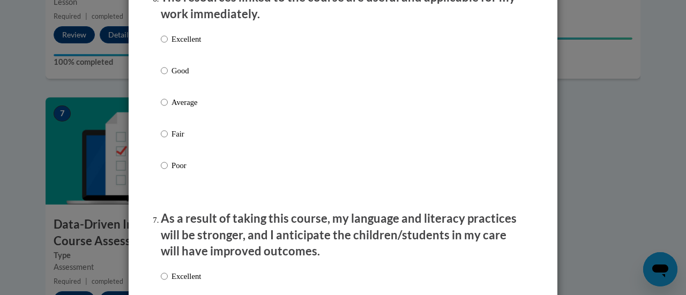
click at [192, 77] on p "Good" at bounding box center [185, 71] width 29 height 12
click at [168, 77] on input "Good" at bounding box center [164, 71] width 7 height 12
radio input "true"
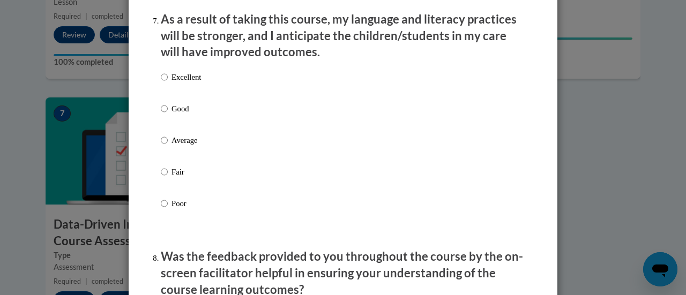
scroll to position [1447, 0]
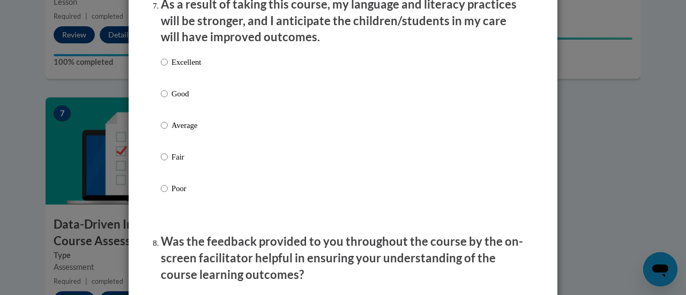
click at [185, 100] on p "Good" at bounding box center [185, 94] width 29 height 12
click at [168, 100] on input "Good" at bounding box center [164, 94] width 7 height 12
radio input "true"
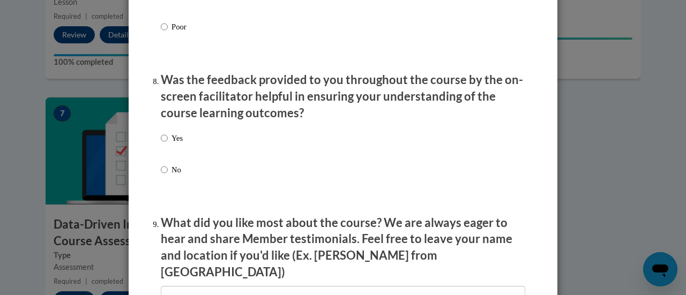
scroll to position [1608, 0]
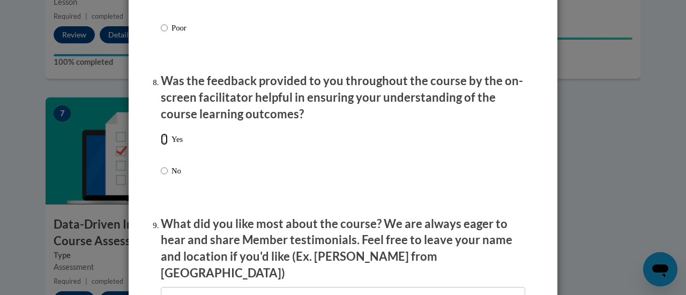
click at [161, 145] on input "Yes" at bounding box center [164, 139] width 7 height 12
radio input "true"
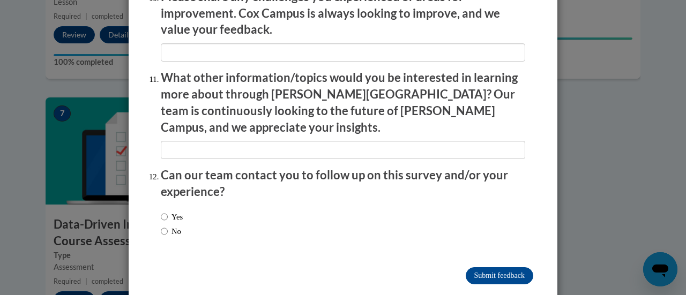
scroll to position [1933, 0]
click at [169, 225] on label "No" at bounding box center [171, 231] width 20 height 12
click at [168, 225] on input "No" at bounding box center [164, 231] width 7 height 12
radio input "true"
click at [499, 267] on input "Submit feedback" at bounding box center [500, 275] width 68 height 17
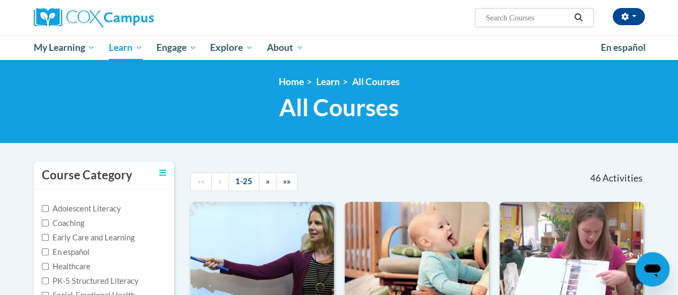
click at [510, 12] on input "Search..." at bounding box center [527, 17] width 86 height 13
type input "reading fluency"
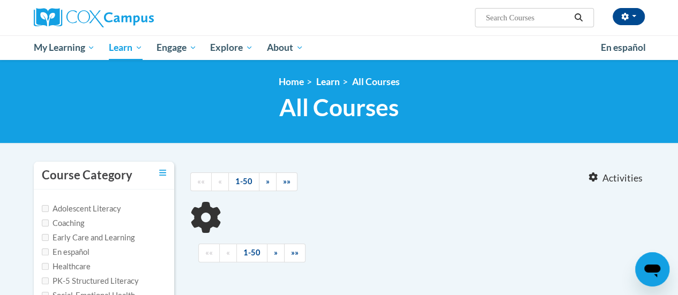
type input "reading fluency"
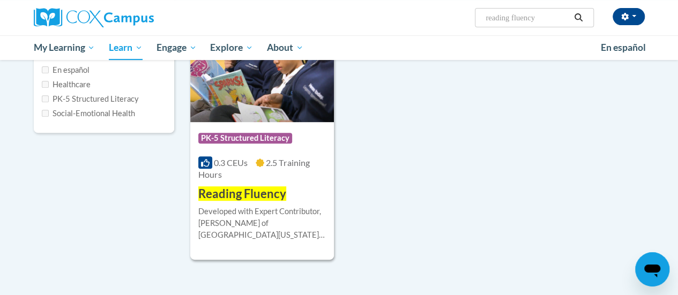
scroll to position [214, 0]
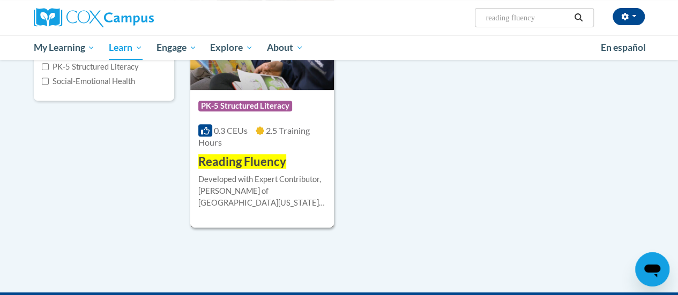
click at [233, 79] on img at bounding box center [262, 35] width 144 height 109
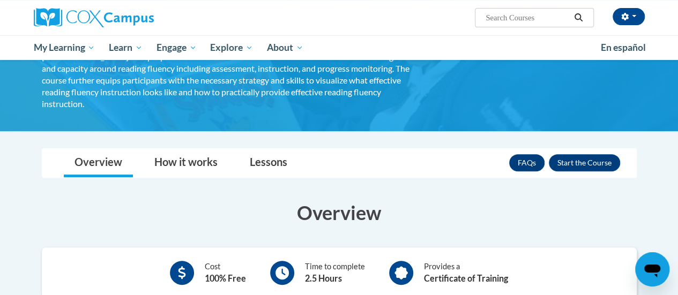
scroll to position [128, 0]
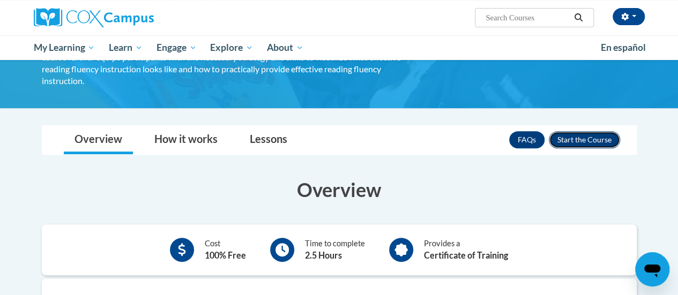
click at [574, 131] on button "Enroll" at bounding box center [584, 139] width 71 height 17
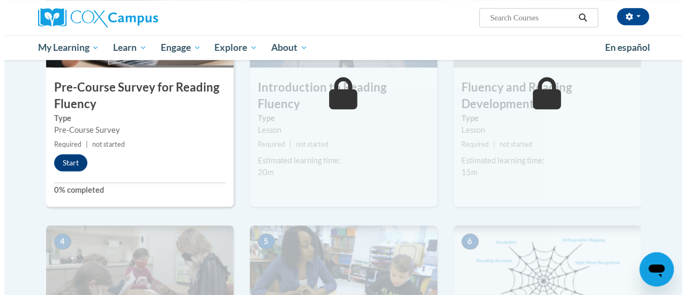
scroll to position [322, 0]
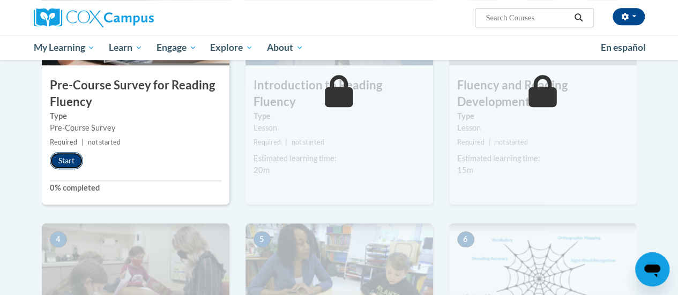
click at [69, 156] on button "Start" at bounding box center [66, 160] width 33 height 17
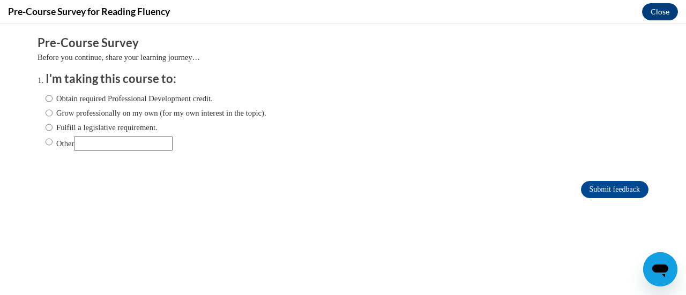
scroll to position [0, 0]
click at [38, 124] on ol "I'm taking this course to: Obtain required Professional Development credit. Gro…" at bounding box center [351, 119] width 627 height 97
click at [46, 125] on input "Fulfill a legislative requirement." at bounding box center [49, 128] width 7 height 12
radio input "true"
click at [616, 195] on input "Submit feedback" at bounding box center [615, 189] width 68 height 17
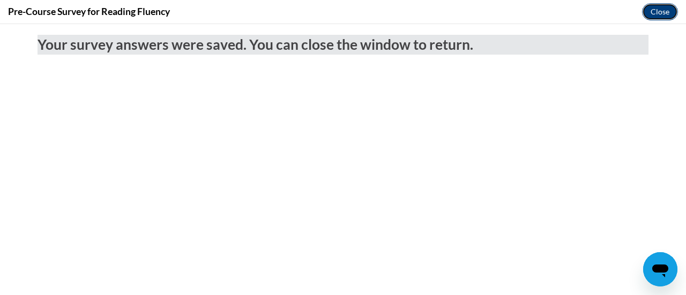
click at [659, 10] on button "Close" at bounding box center [660, 11] width 36 height 17
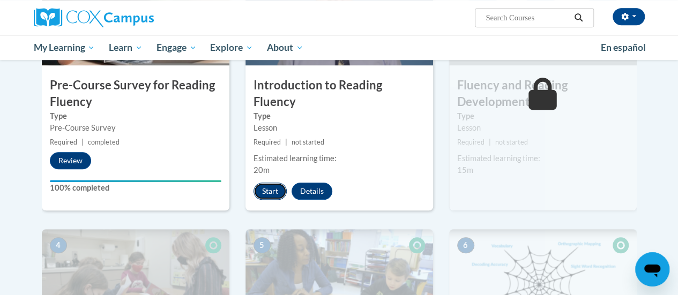
click at [273, 183] on button "Start" at bounding box center [269, 191] width 33 height 17
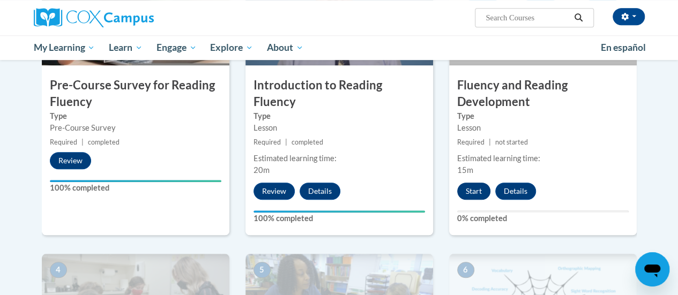
scroll to position [322, 0]
click at [470, 184] on button "Start" at bounding box center [473, 191] width 33 height 17
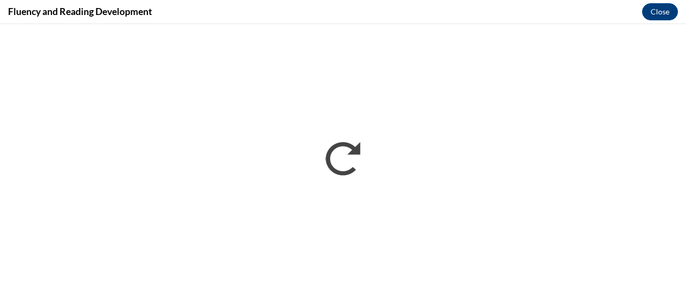
scroll to position [0, 0]
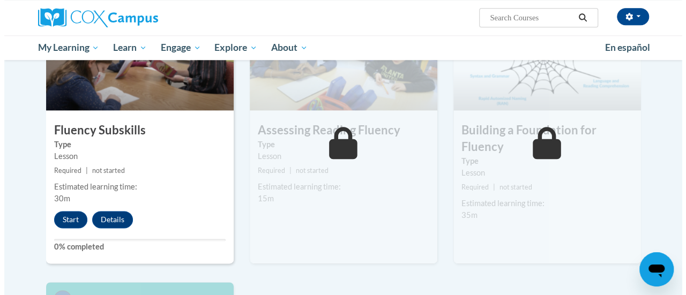
scroll to position [589, 0]
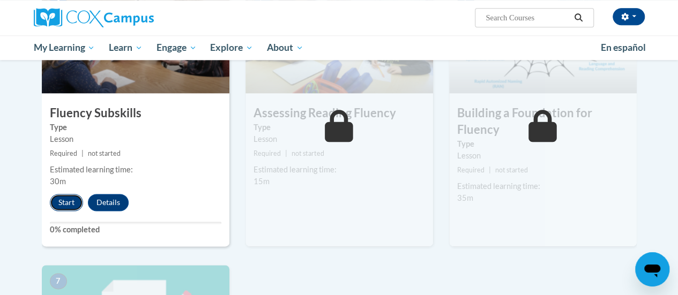
click at [60, 197] on button "Start" at bounding box center [66, 202] width 33 height 17
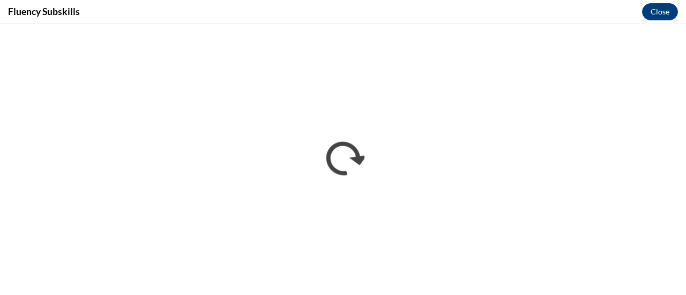
scroll to position [0, 0]
